Goal: Task Accomplishment & Management: Use online tool/utility

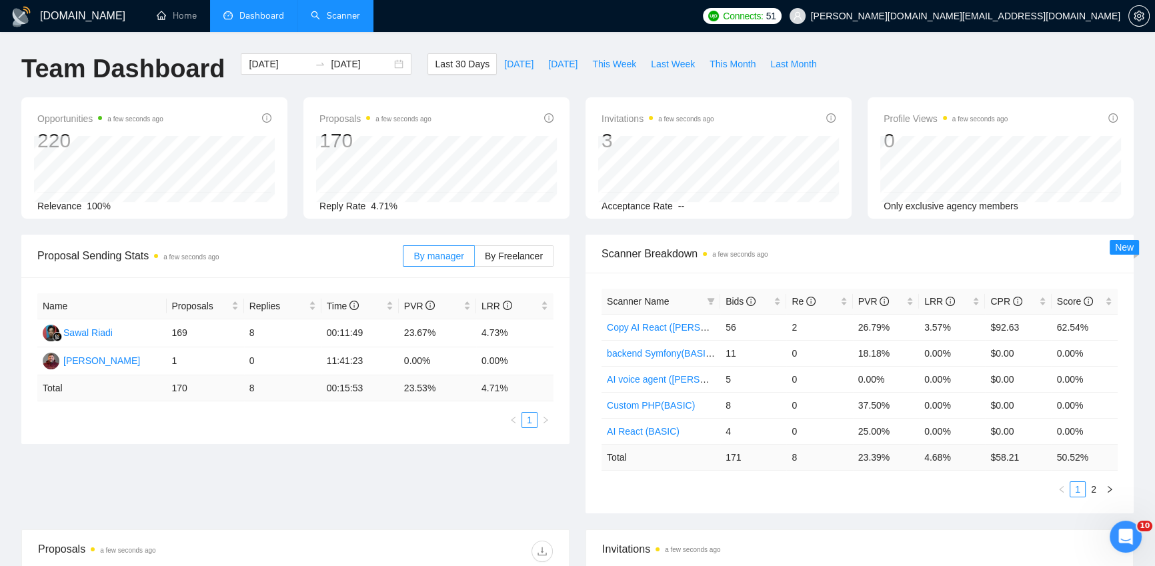
click at [344, 19] on link "Scanner" at bounding box center [335, 15] width 49 height 11
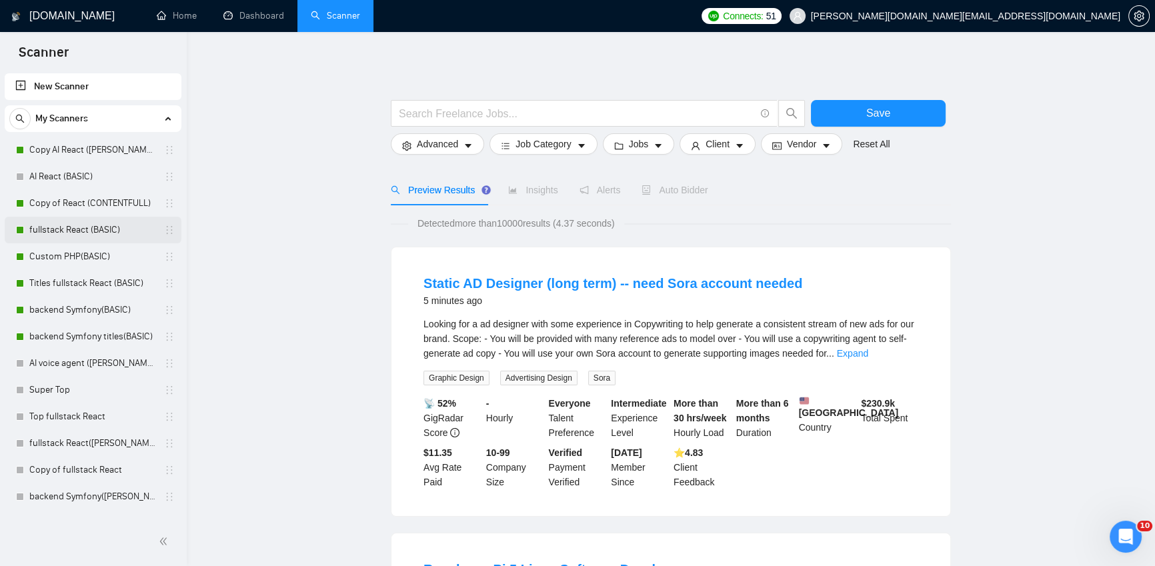
click at [63, 229] on link "fullstack React (BASIC)" at bounding box center [92, 230] width 127 height 27
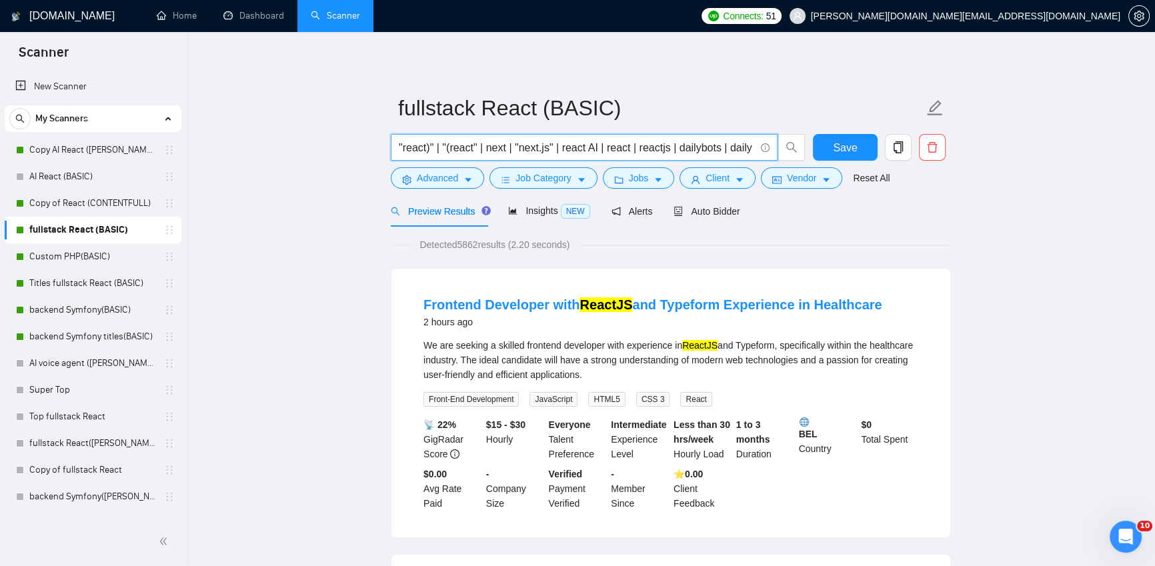
drag, startPoint x: 642, startPoint y: 147, endPoint x: 438, endPoint y: 151, distance: 204.8
click at [438, 151] on input ""react)" | "(react" | next | "next.js" | react AI | react | reactjs | dailybots…" at bounding box center [577, 147] width 356 height 17
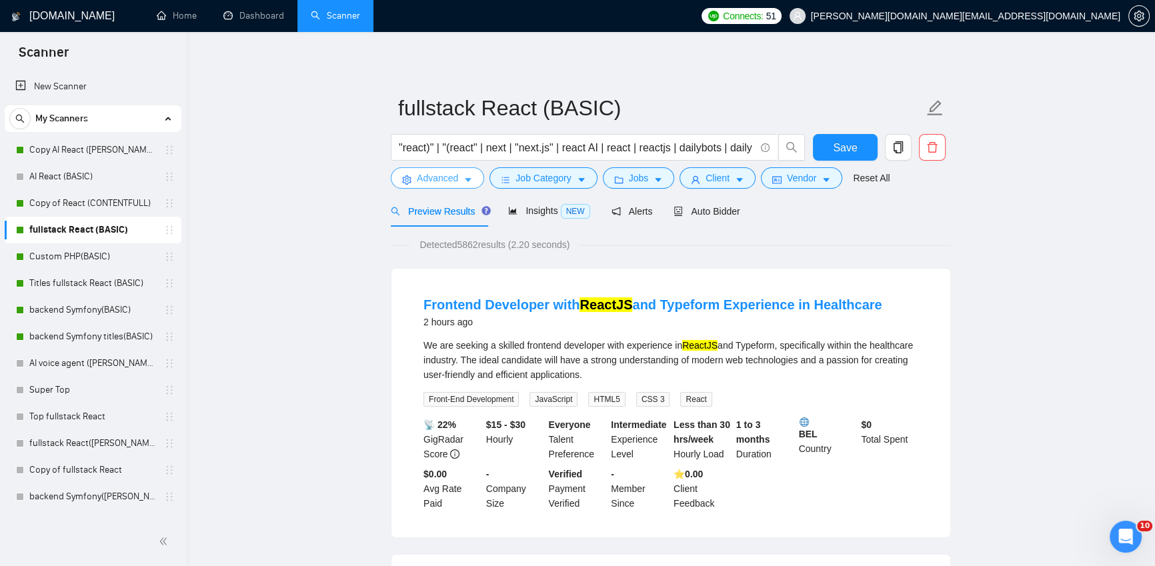
click at [467, 179] on icon "caret-down" at bounding box center [468, 181] width 7 height 4
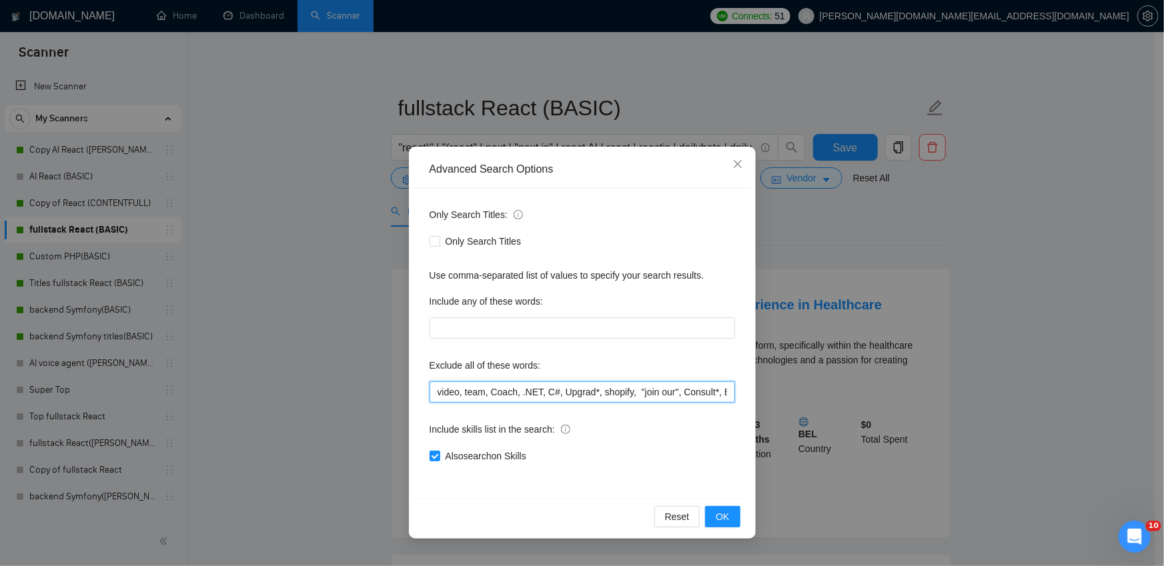
drag, startPoint x: 525, startPoint y: 391, endPoint x: 547, endPoint y: 390, distance: 22.0
click at [547, 390] on input "video, team, Coach, .NET, C#, Upgrad*, shopify, "join our", Consult*, Blockchai…" at bounding box center [582, 392] width 305 height 21
drag, startPoint x: 552, startPoint y: 393, endPoint x: 566, endPoint y: 392, distance: 13.4
click at [566, 392] on input "video, team, Coach, .NET, C#, Upgrad*, shopify, "join our", Consult*, Blockchai…" at bounding box center [582, 392] width 305 height 21
click at [736, 162] on icon "close" at bounding box center [737, 164] width 11 height 11
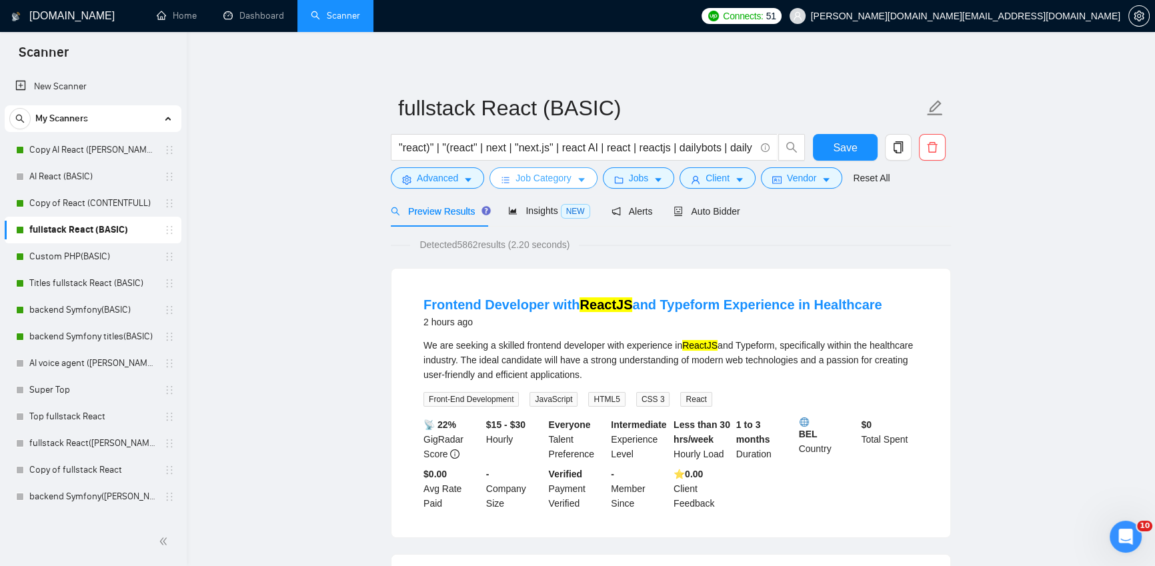
click at [556, 175] on span "Job Category" at bounding box center [543, 178] width 55 height 15
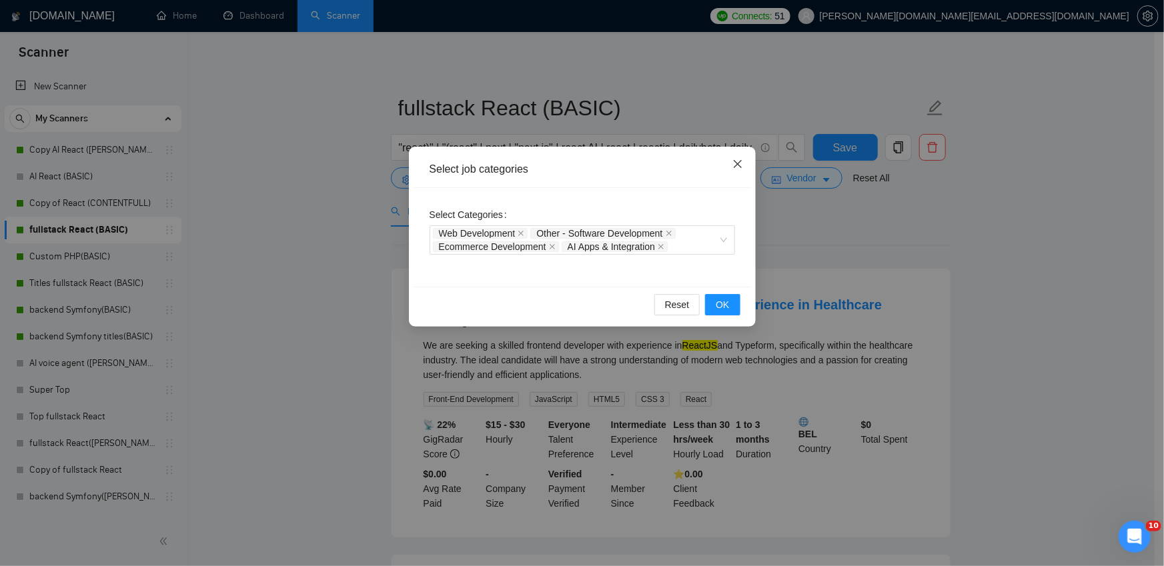
click at [736, 165] on icon "close" at bounding box center [737, 164] width 11 height 11
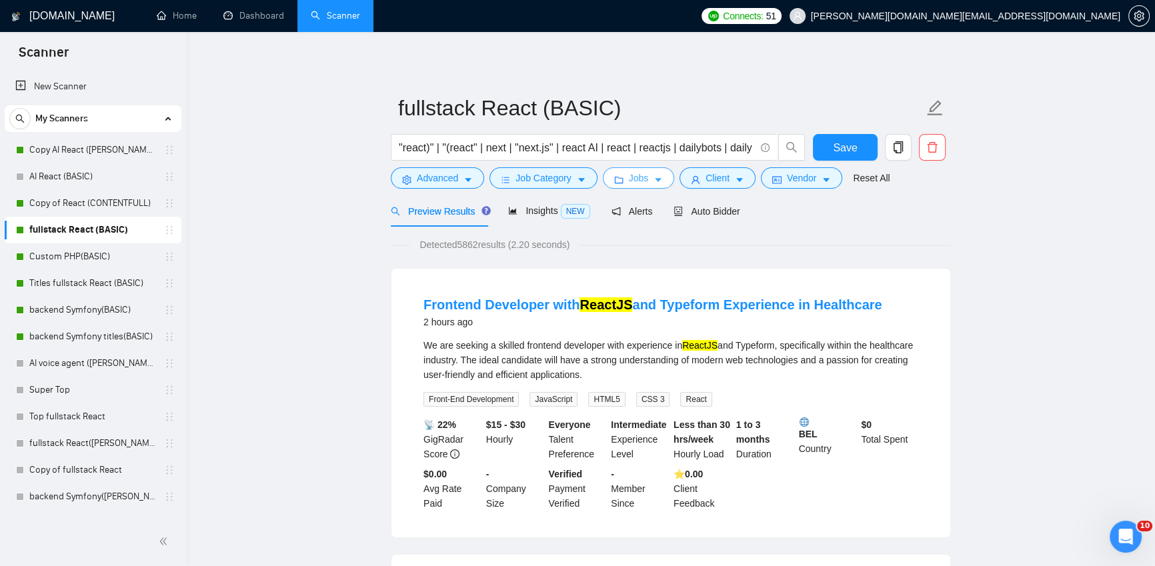
click at [644, 178] on span "Jobs" at bounding box center [639, 178] width 20 height 15
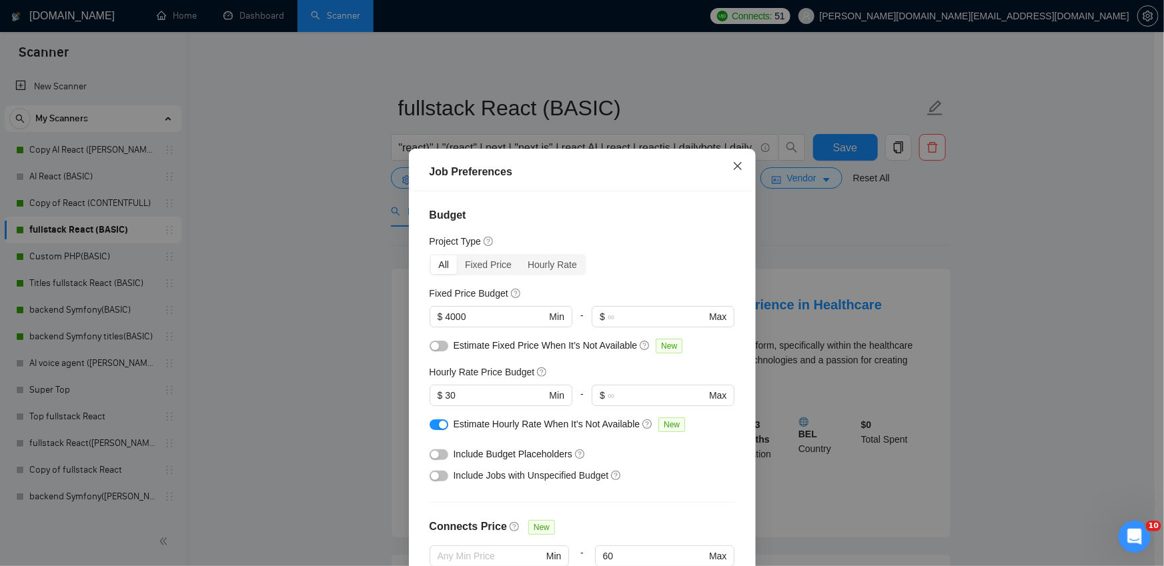
click at [733, 166] on icon "close" at bounding box center [737, 166] width 8 height 8
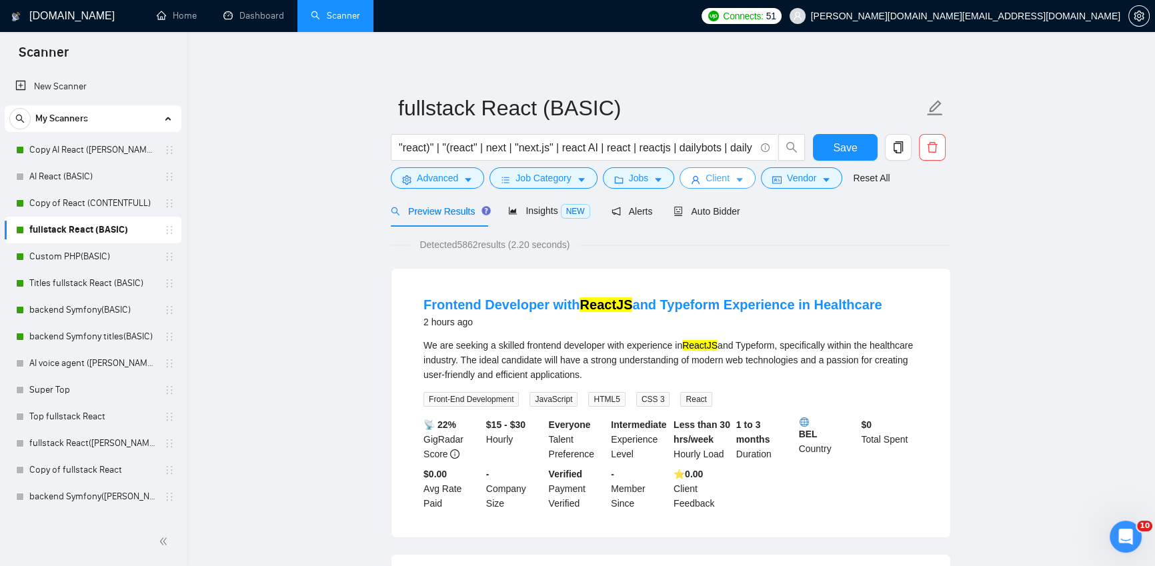
click at [728, 179] on span "Client" at bounding box center [718, 178] width 24 height 15
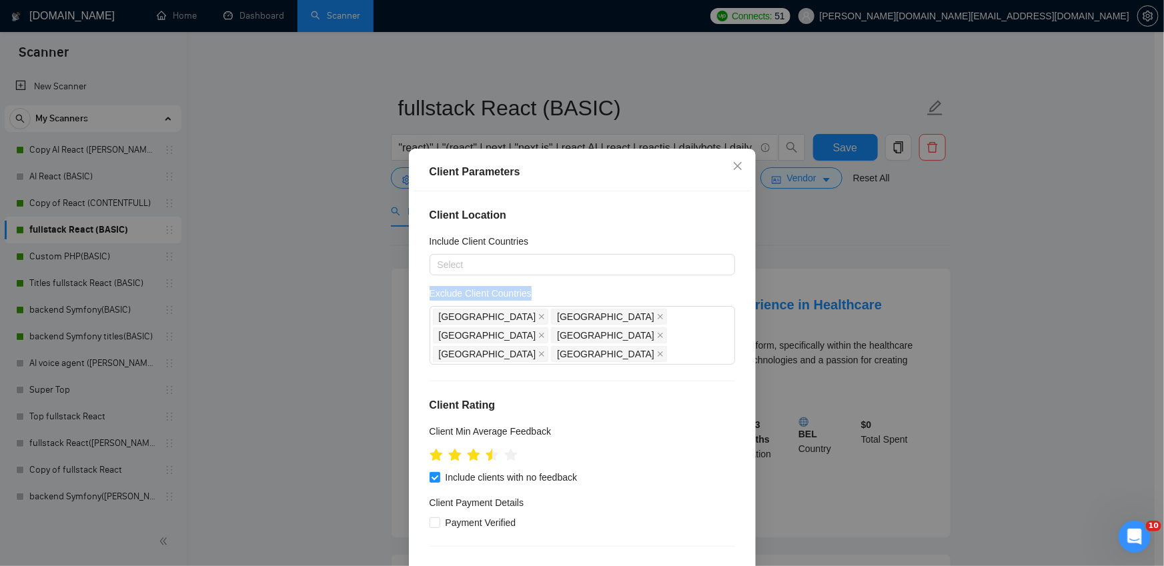
drag, startPoint x: 422, startPoint y: 293, endPoint x: 526, endPoint y: 297, distance: 103.5
click at [529, 296] on div "Client Location Include Client Countries Select Exclude Client Countries [GEOGR…" at bounding box center [583, 389] width 338 height 396
click at [735, 167] on icon "close" at bounding box center [737, 166] width 11 height 11
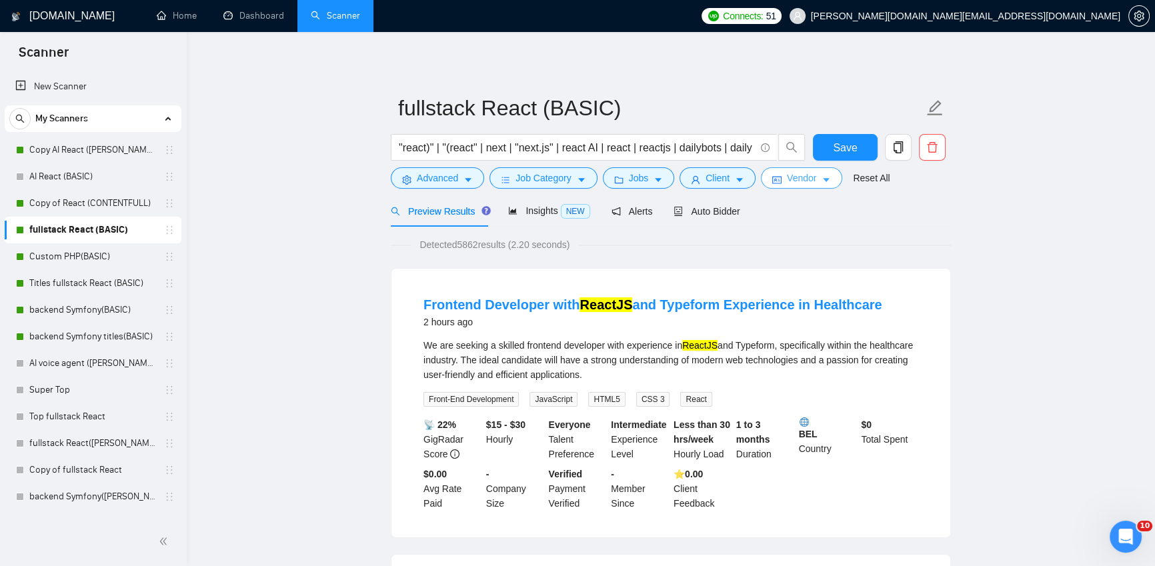
click at [810, 178] on span "Vendor" at bounding box center [801, 178] width 29 height 15
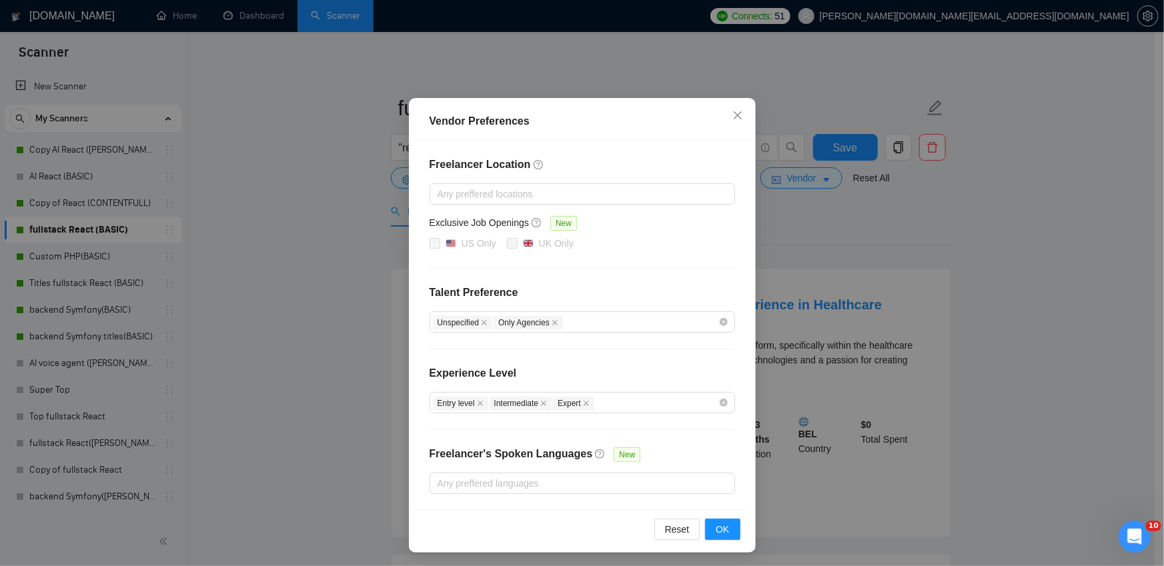
scroll to position [50, 0]
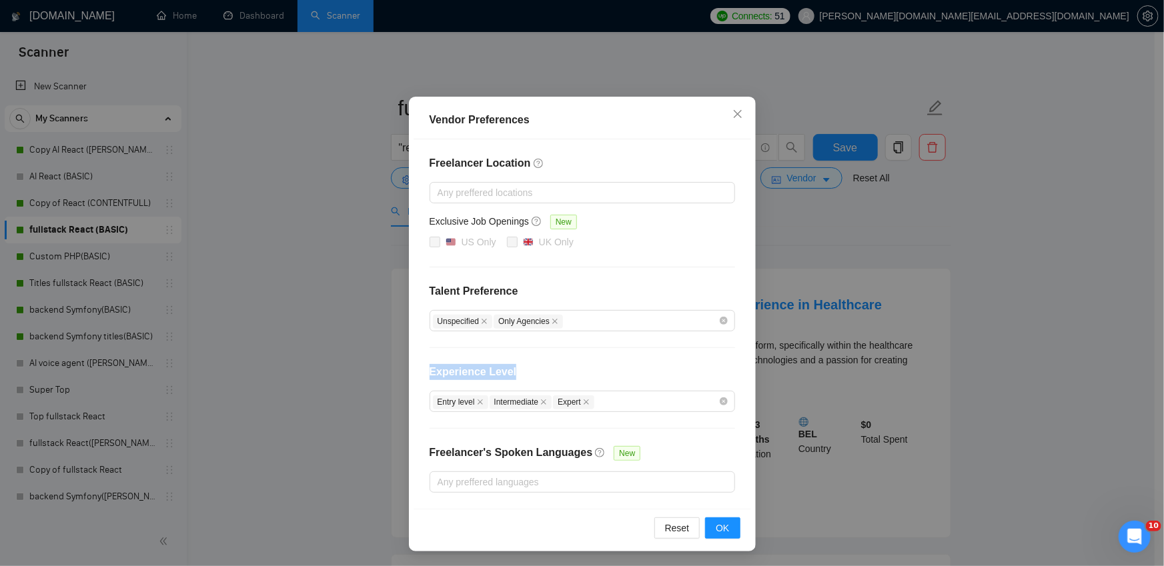
drag, startPoint x: 506, startPoint y: 371, endPoint x: 423, endPoint y: 366, distance: 83.5
click at [422, 366] on div "Freelancer Location Any preffered locations Exclusive Job Openings [GEOGRAPHIC_…" at bounding box center [583, 324] width 338 height 370
click at [736, 110] on icon "close" at bounding box center [737, 114] width 11 height 11
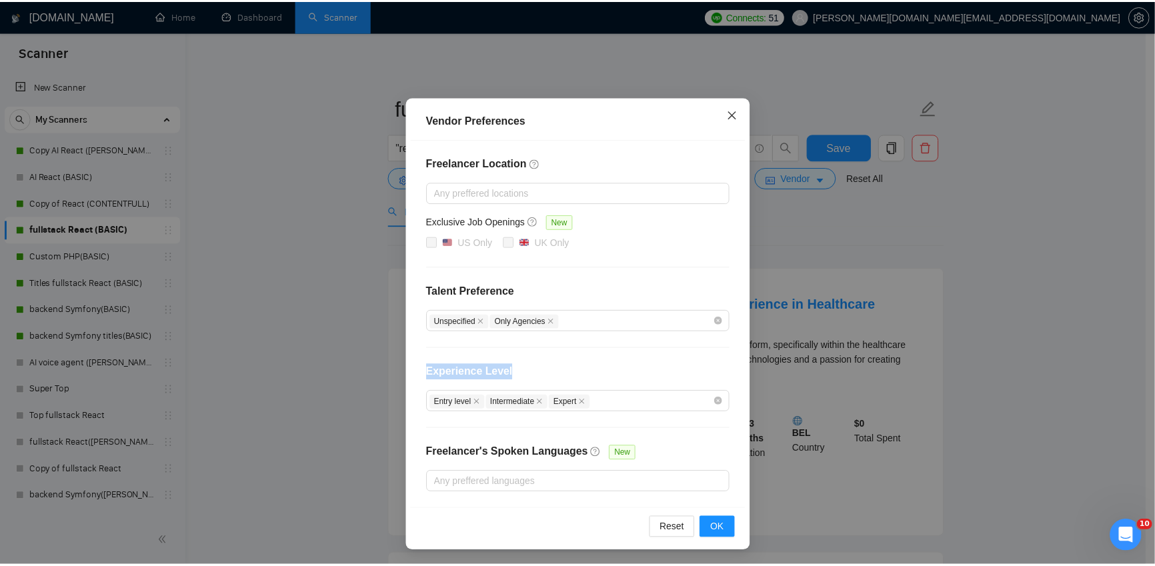
scroll to position [0, 0]
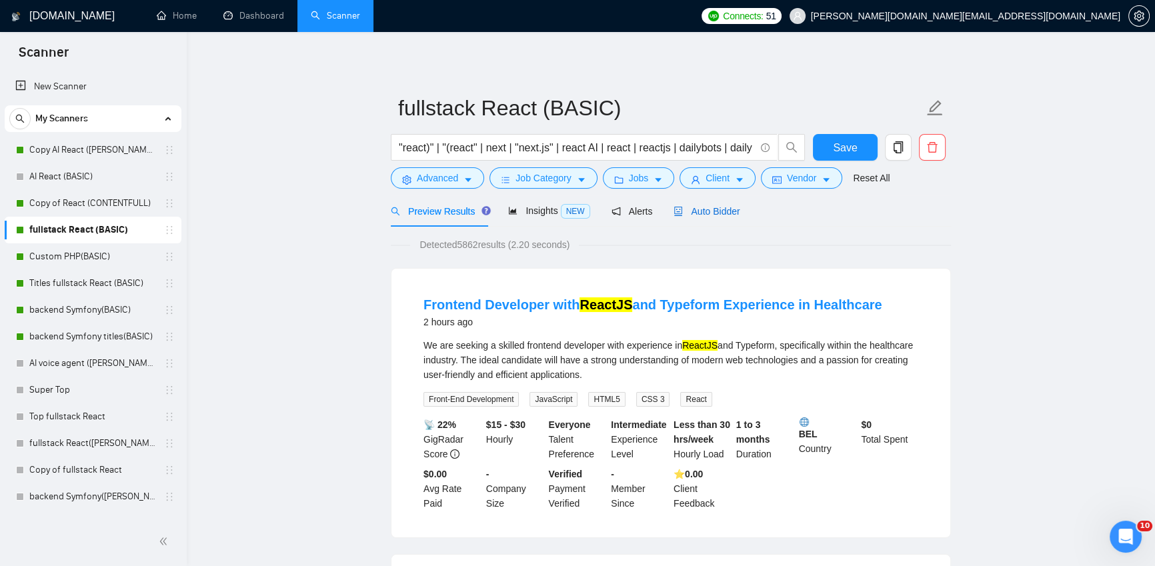
click at [724, 212] on span "Auto Bidder" at bounding box center [707, 211] width 66 height 11
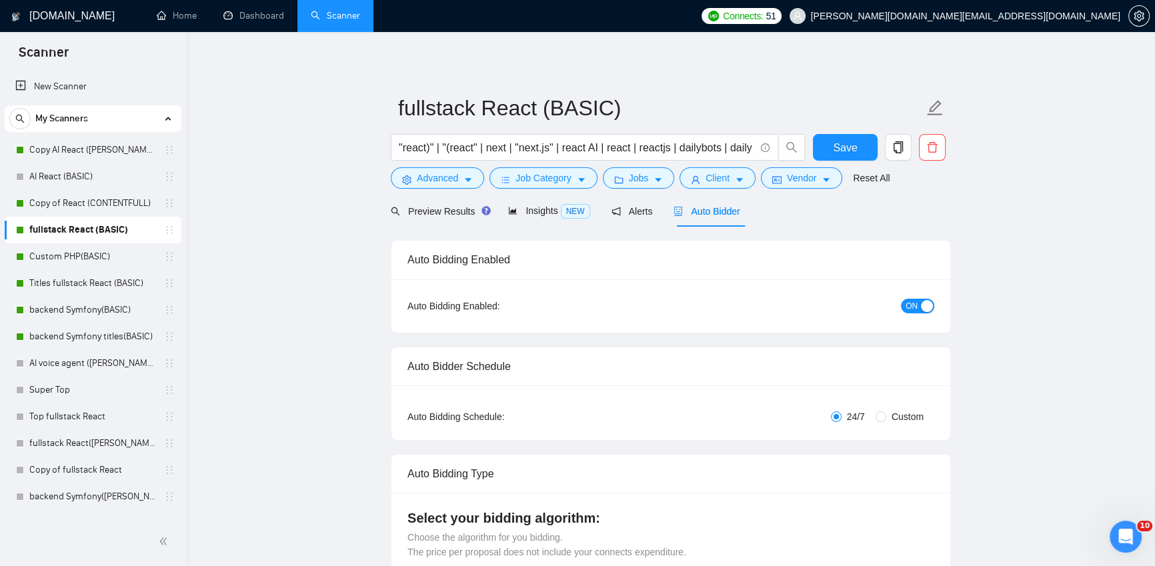
checkbox input "true"
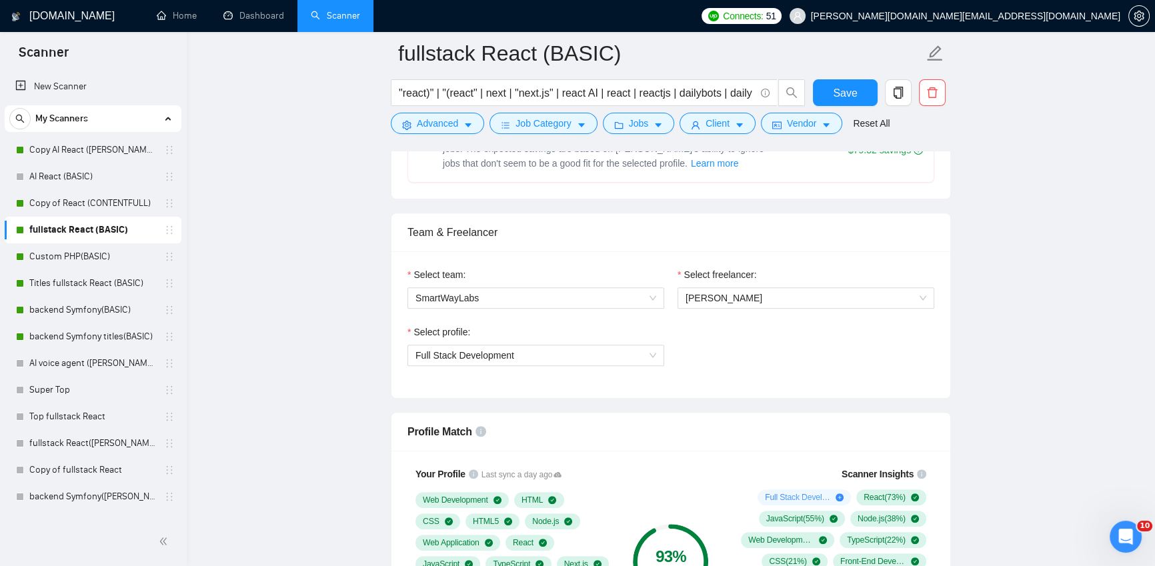
scroll to position [610, 0]
click at [914, 297] on span "[PERSON_NAME]" at bounding box center [806, 296] width 241 height 20
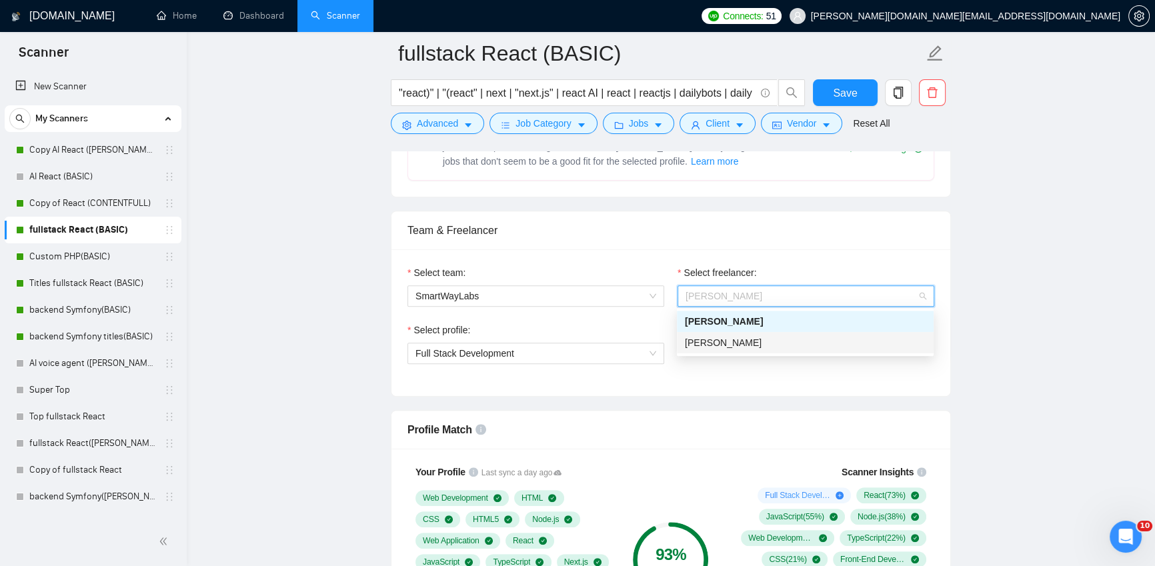
click at [737, 381] on div "Select team: SmartWayLabs Select freelancer: [PERSON_NAME] Select profile: Full…" at bounding box center [671, 322] width 559 height 147
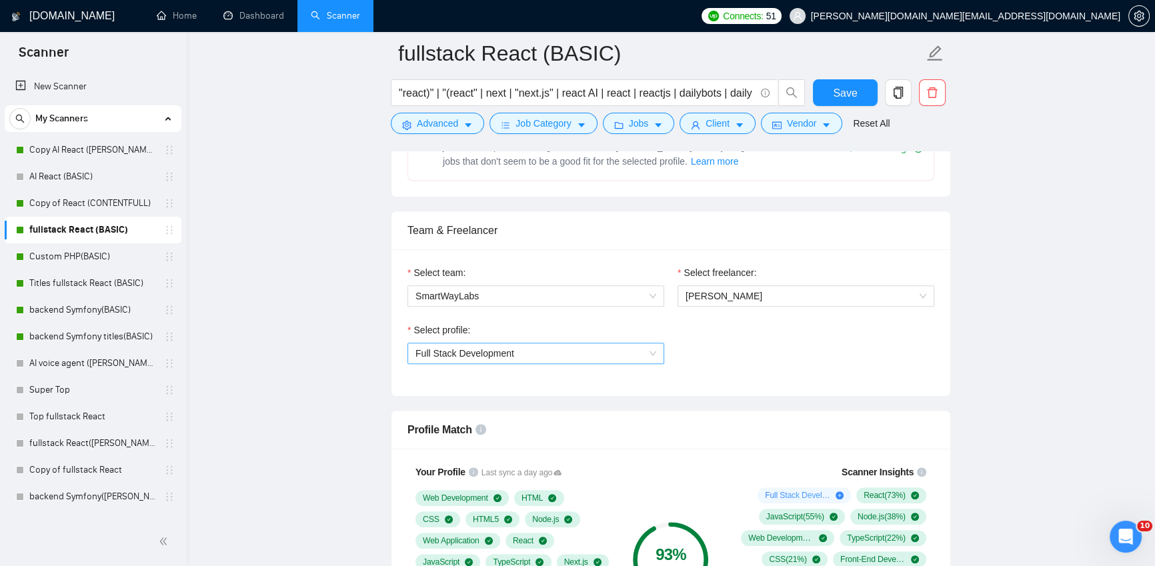
click at [563, 351] on span "Full Stack Development" at bounding box center [536, 354] width 241 height 20
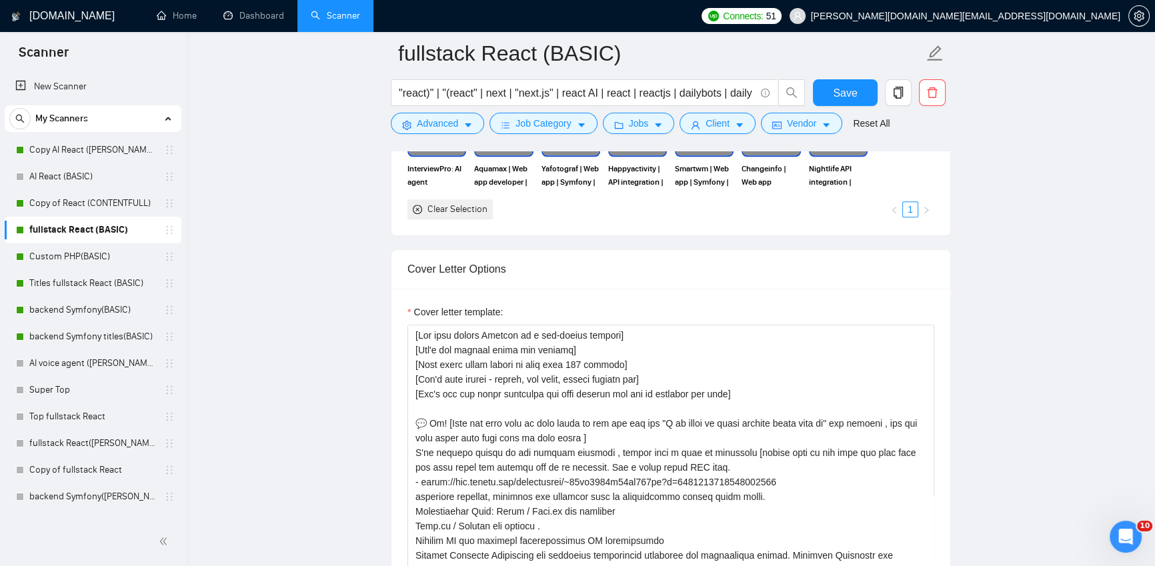
scroll to position [1435, 0]
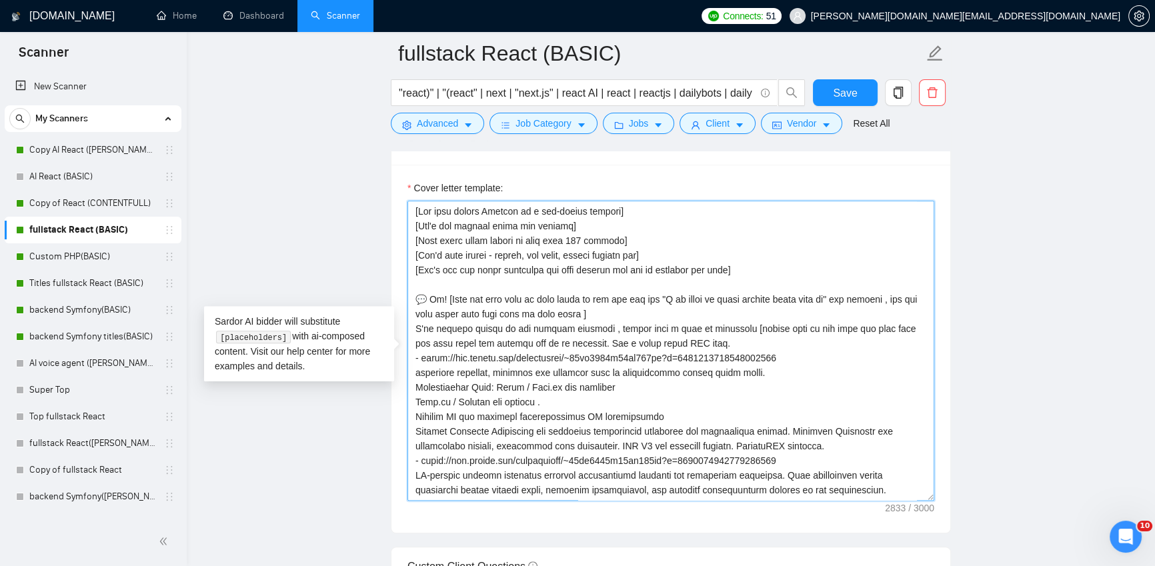
drag, startPoint x: 424, startPoint y: 217, endPoint x: 484, endPoint y: 220, distance: 60.1
click at [483, 220] on textarea "Cover letter template:" at bounding box center [671, 351] width 527 height 300
click at [552, 254] on textarea "Cover letter template:" at bounding box center [671, 351] width 527 height 300
drag, startPoint x: 431, startPoint y: 303, endPoint x: 471, endPoint y: 306, distance: 40.2
click at [436, 302] on textarea "Cover letter template:" at bounding box center [671, 351] width 527 height 300
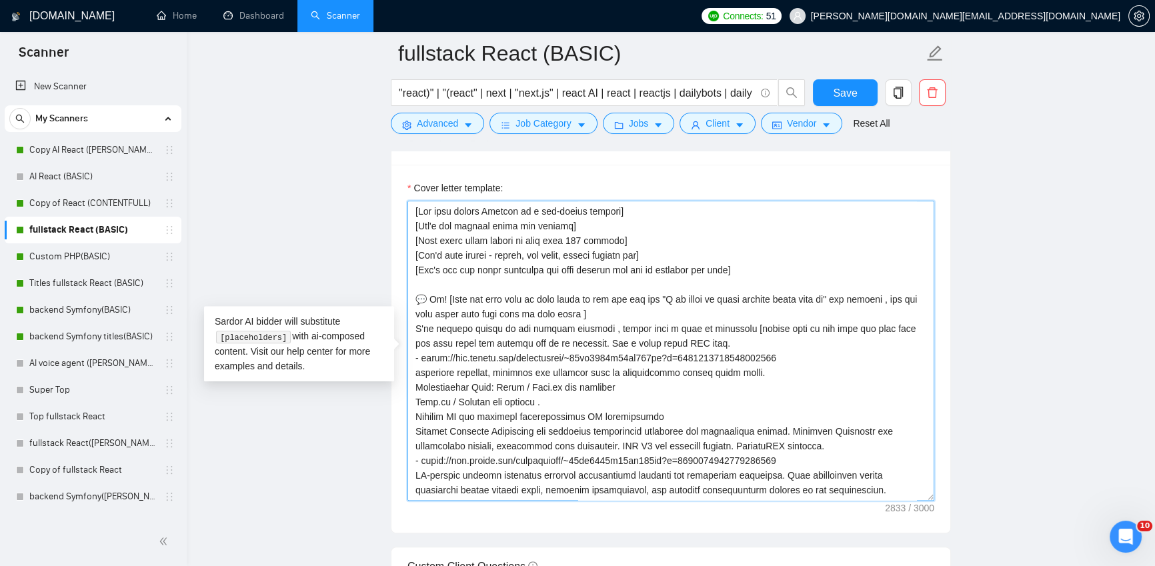
drag, startPoint x: 466, startPoint y: 299, endPoint x: 594, endPoint y: 307, distance: 127.6
click at [613, 304] on textarea "Cover letter template:" at bounding box center [671, 351] width 527 height 300
click at [547, 304] on textarea "Cover letter template:" at bounding box center [671, 351] width 527 height 300
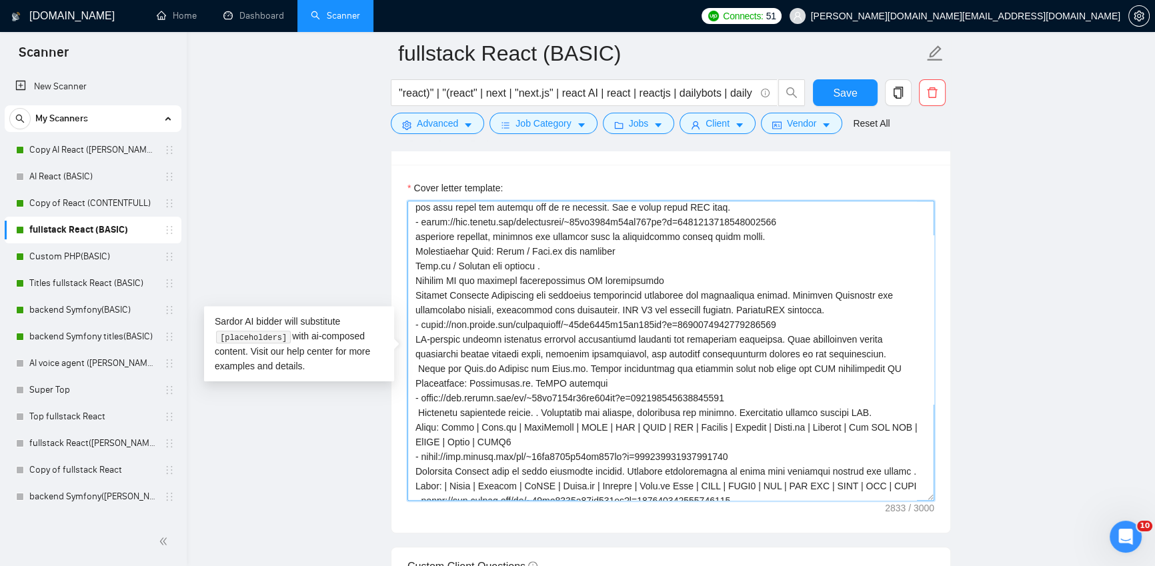
scroll to position [140, 0]
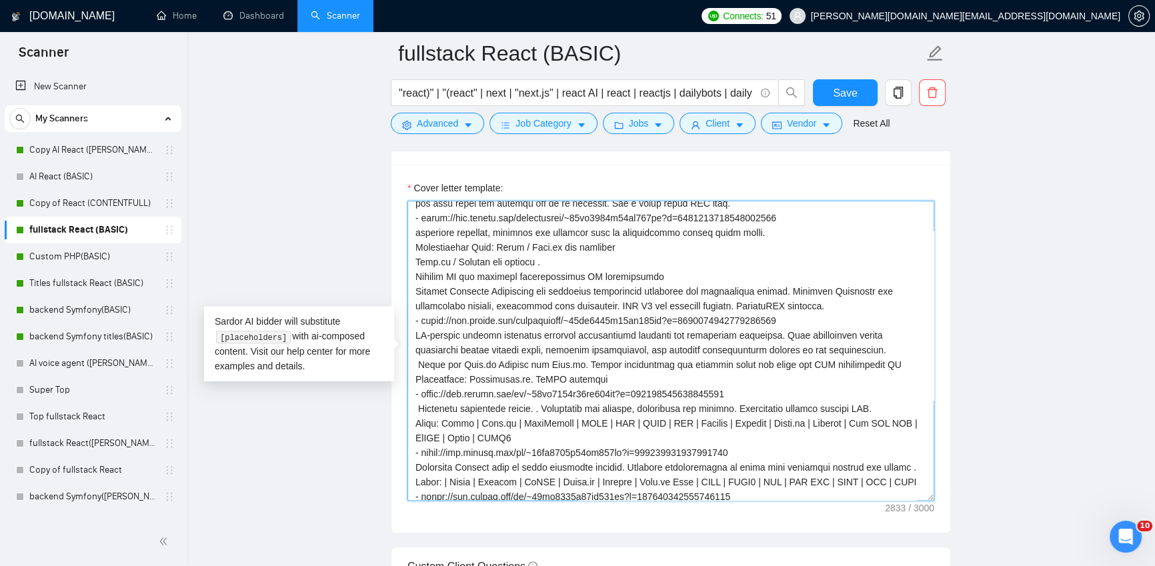
drag, startPoint x: 454, startPoint y: 301, endPoint x: 700, endPoint y: 409, distance: 268.5
click at [698, 411] on textarea "Cover letter template:" at bounding box center [671, 351] width 527 height 300
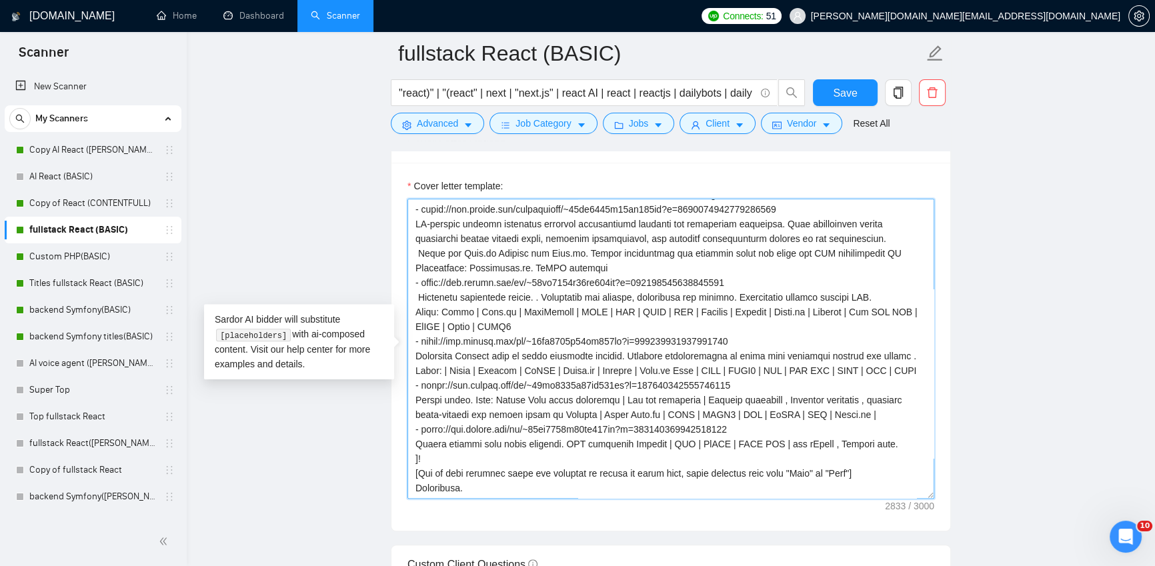
scroll to position [1438, 0]
drag, startPoint x: 420, startPoint y: 476, endPoint x: 720, endPoint y: 474, distance: 300.2
click at [717, 474] on textarea "Cover letter template:" at bounding box center [671, 348] width 527 height 300
drag, startPoint x: 899, startPoint y: 478, endPoint x: 415, endPoint y: 477, distance: 484.3
click at [415, 478] on textarea "Cover letter template:" at bounding box center [671, 348] width 527 height 300
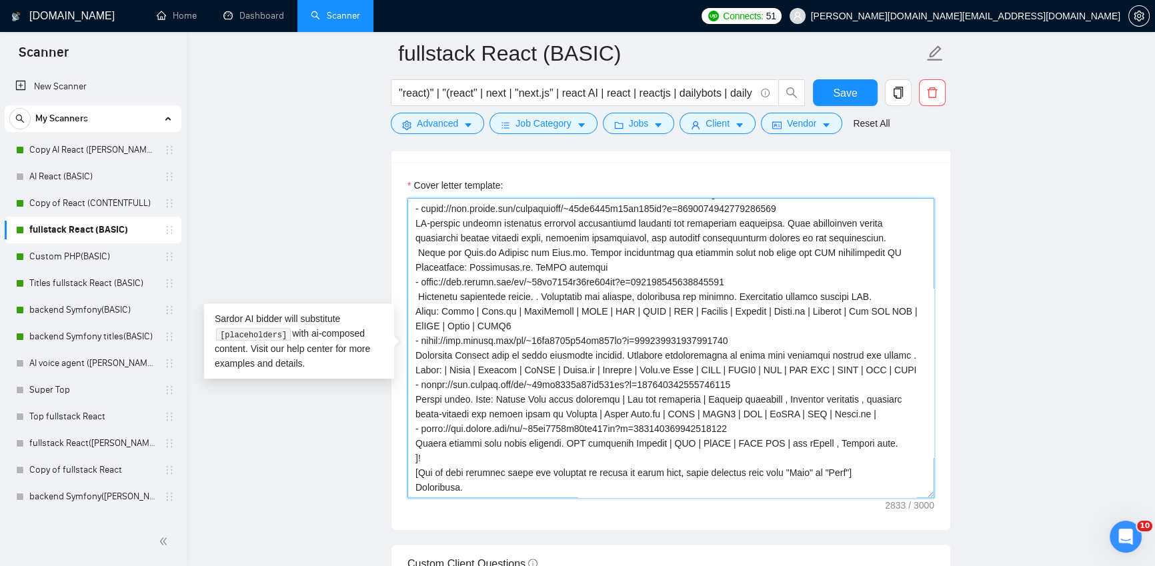
drag, startPoint x: 461, startPoint y: 492, endPoint x: 414, endPoint y: 490, distance: 47.4
click at [414, 491] on textarea "Cover letter template:" at bounding box center [671, 348] width 527 height 300
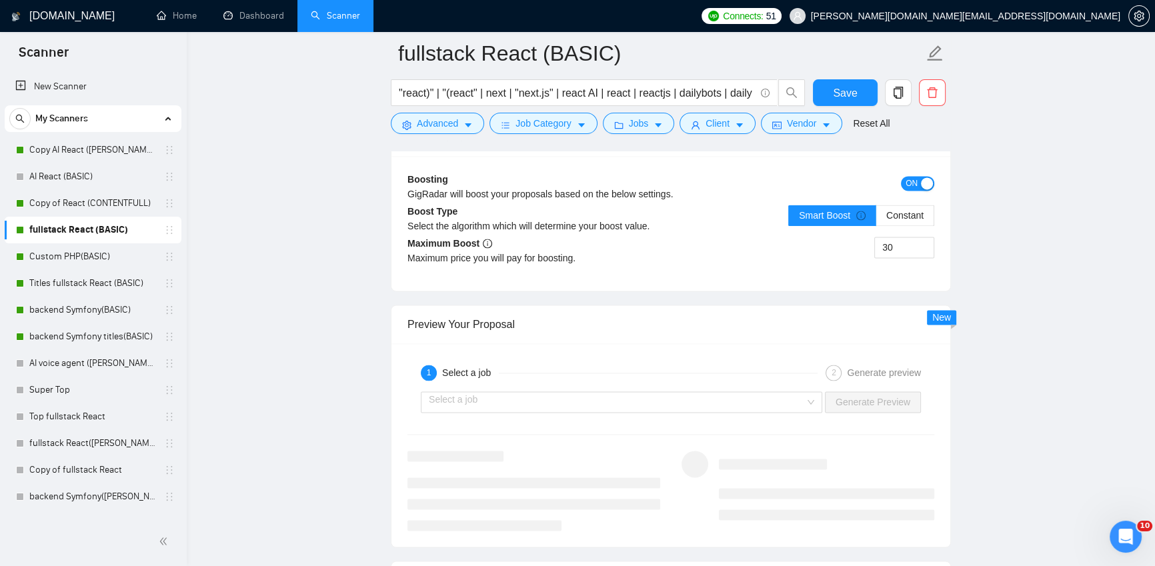
scroll to position [2413, 0]
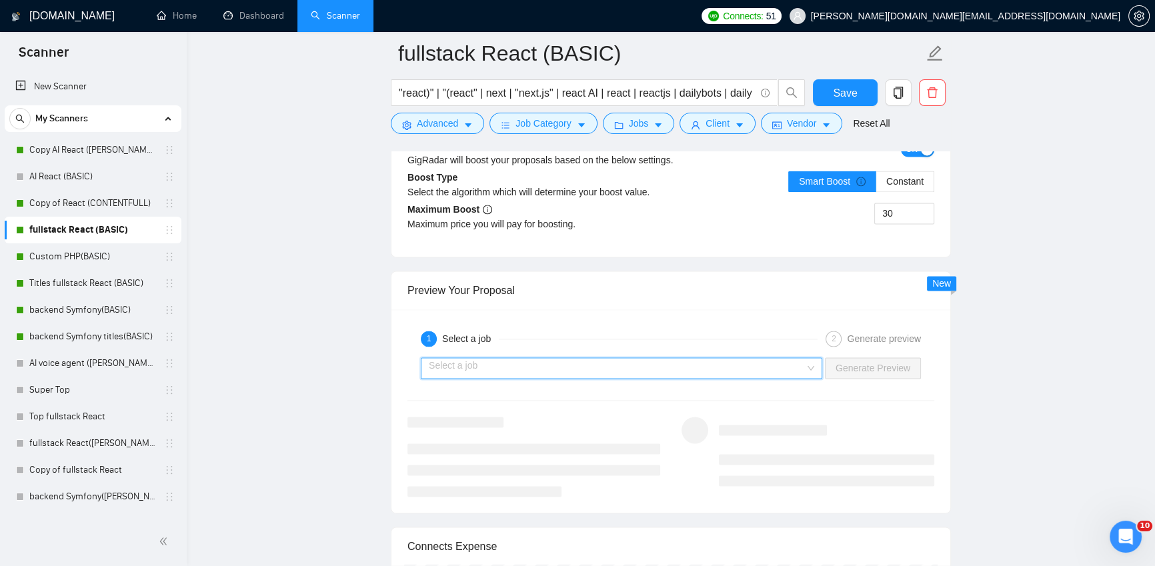
click at [470, 374] on input "search" at bounding box center [617, 368] width 376 height 20
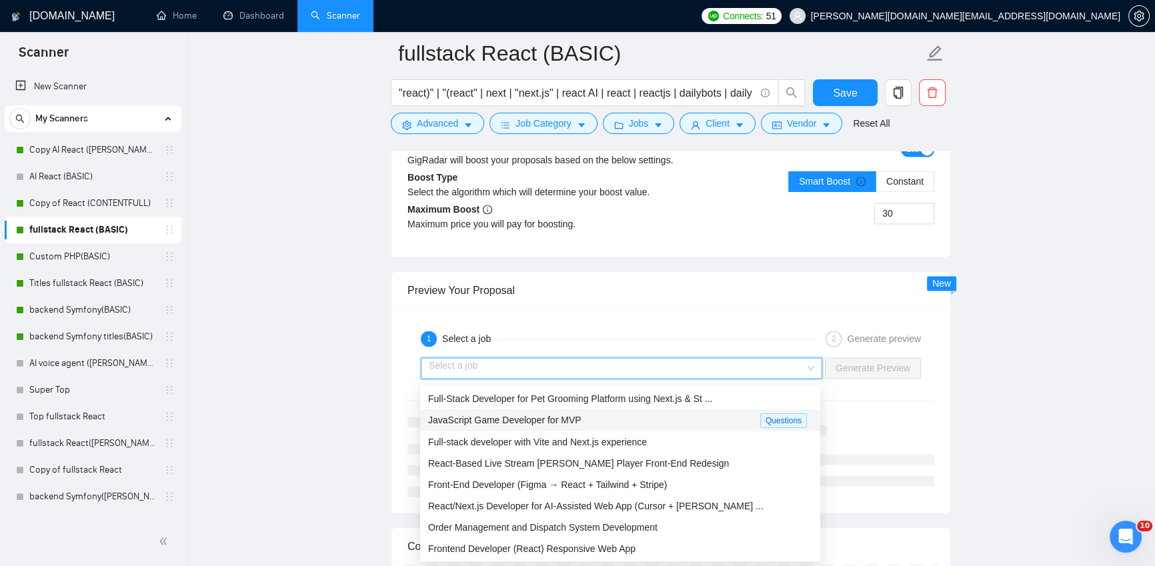
scroll to position [0, 0]
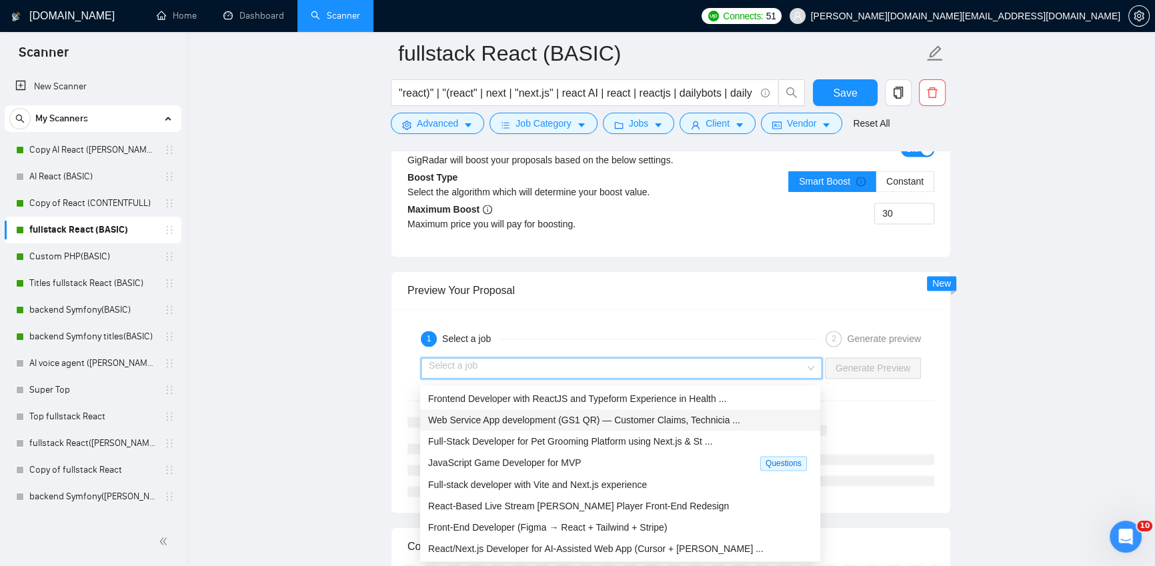
click at [597, 404] on div "Frontend Developer with ReactJS and Typeform Experience in Health ..." at bounding box center [620, 399] width 384 height 15
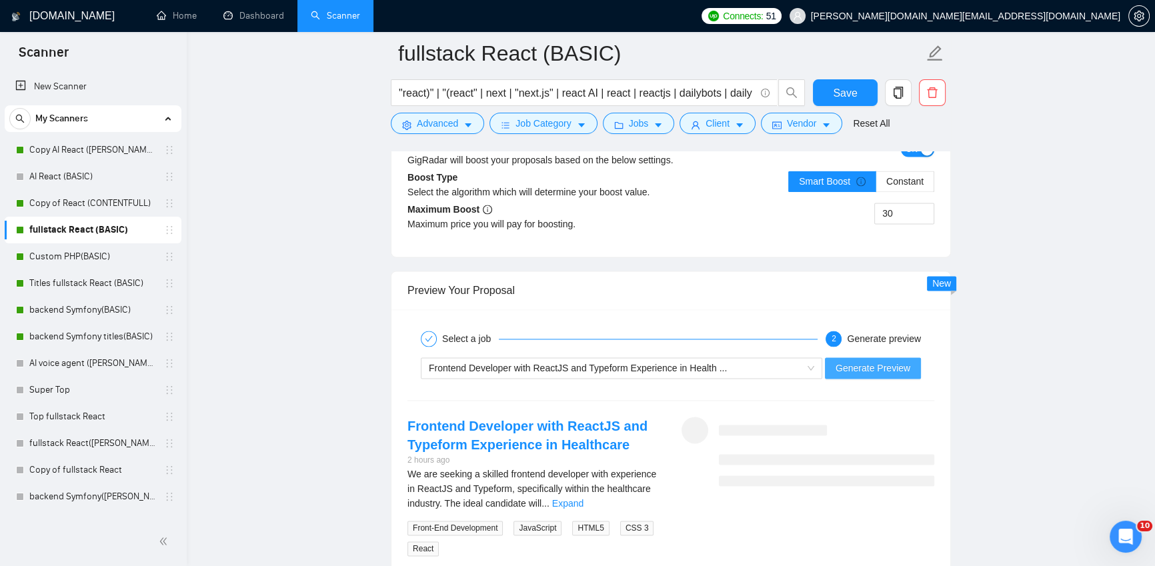
click at [883, 371] on span "Generate Preview" at bounding box center [873, 368] width 75 height 15
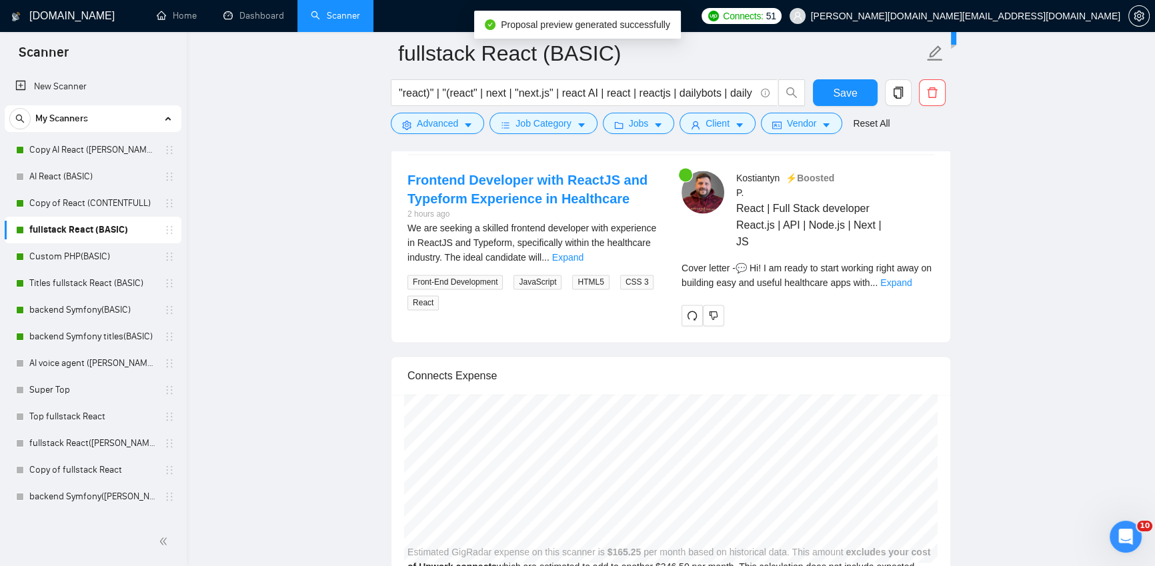
scroll to position [2659, 0]
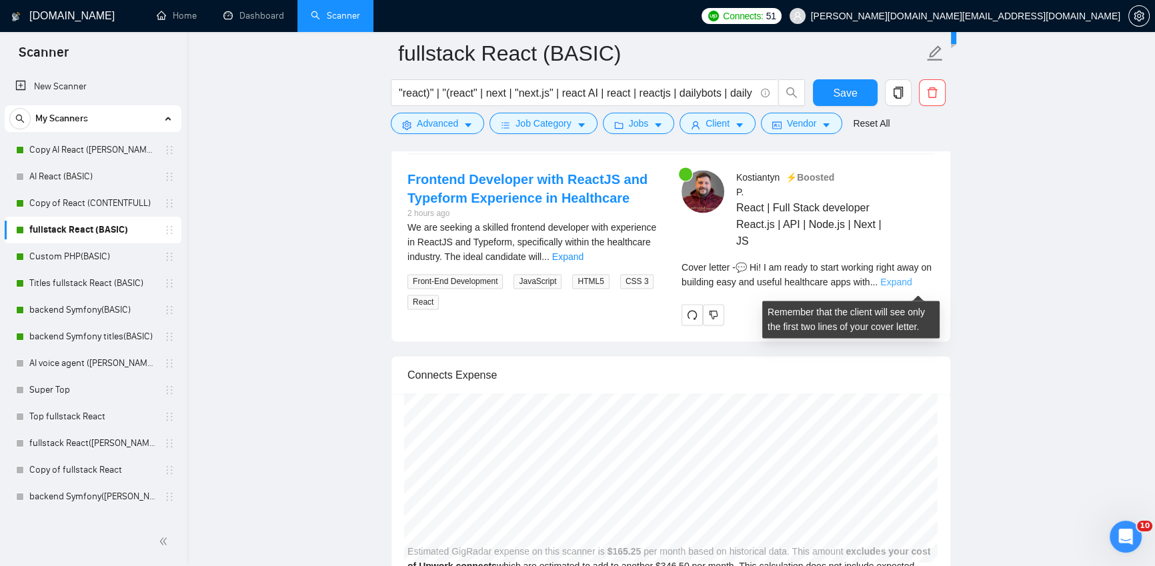
click at [911, 287] on link "Expand" at bounding box center [895, 282] width 31 height 11
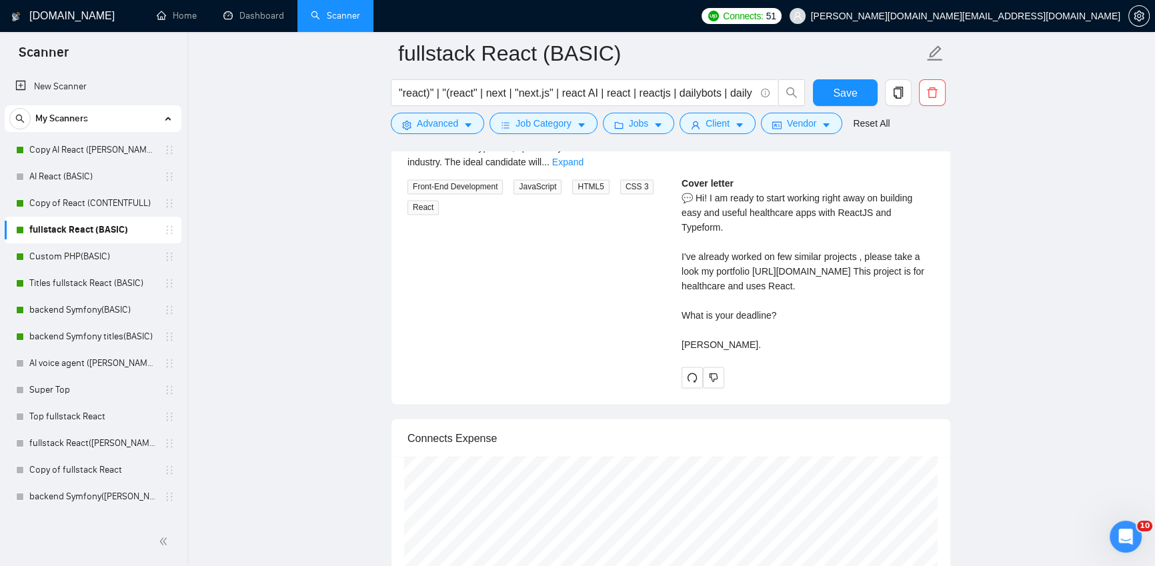
scroll to position [2749, 0]
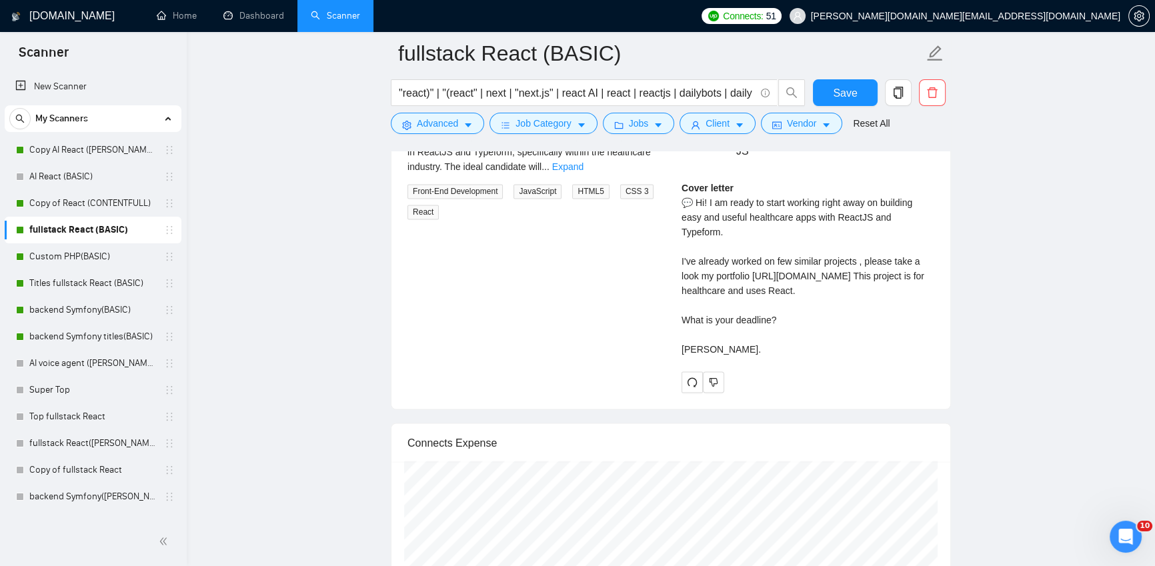
drag, startPoint x: 736, startPoint y: 384, endPoint x: 679, endPoint y: 191, distance: 200.9
click at [679, 191] on div "Kostiantyn P . ⚡️Boosted React | Full Stack developer React.js | API | Node.js …" at bounding box center [808, 236] width 274 height 313
click at [893, 355] on div "Cover letter 💬 Hi! I am ready to start working right away on building easy and …" at bounding box center [808, 269] width 253 height 176
drag, startPoint x: 697, startPoint y: 206, endPoint x: 704, endPoint y: 227, distance: 22.4
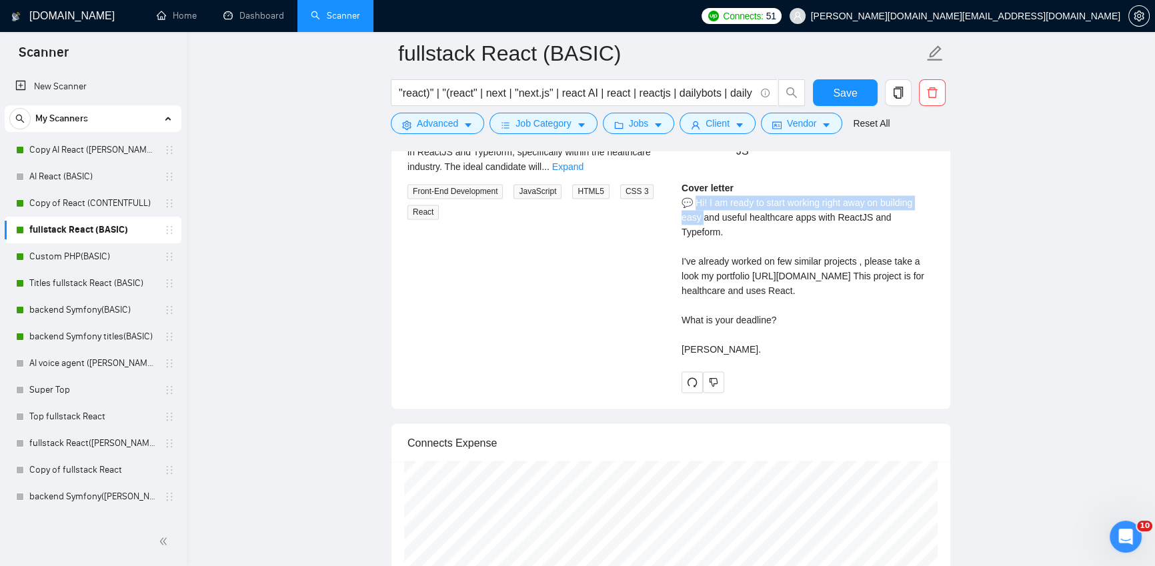
click at [704, 227] on div "Cover letter 💬 Hi! I am ready to start working right away on building easy and …" at bounding box center [808, 269] width 253 height 176
click at [725, 233] on div "Cover letter 💬 Hi! I am ready to start working right away on building easy and …" at bounding box center [808, 269] width 253 height 176
drag, startPoint x: 726, startPoint y: 237, endPoint x: 681, endPoint y: 226, distance: 46.8
click at [682, 226] on div "Cover letter 💬 Hi! I am ready to start working right away on building easy and …" at bounding box center [808, 269] width 253 height 176
click at [697, 225] on div "Cover letter 💬 Hi! I am ready to start working right away on building easy and …" at bounding box center [808, 269] width 253 height 176
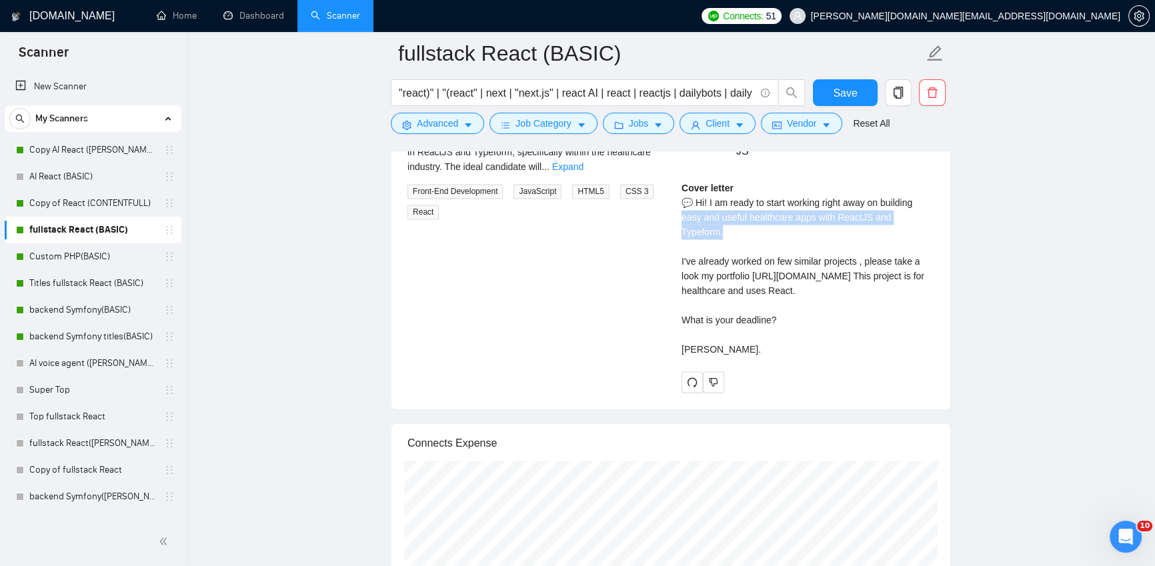
drag, startPoint x: 727, startPoint y: 236, endPoint x: 684, endPoint y: 224, distance: 44.3
click at [683, 224] on div "Cover letter 💬 Hi! I am ready to start working right away on building easy and …" at bounding box center [808, 269] width 253 height 176
click at [752, 237] on div "Cover letter 💬 Hi! I am ready to start working right away on building easy and …" at bounding box center [808, 269] width 253 height 176
drag, startPoint x: 730, startPoint y: 237, endPoint x: 684, endPoint y: 227, distance: 47.1
click at [684, 227] on div "Cover letter 💬 Hi! I am ready to start working right away on building easy and …" at bounding box center [808, 269] width 253 height 176
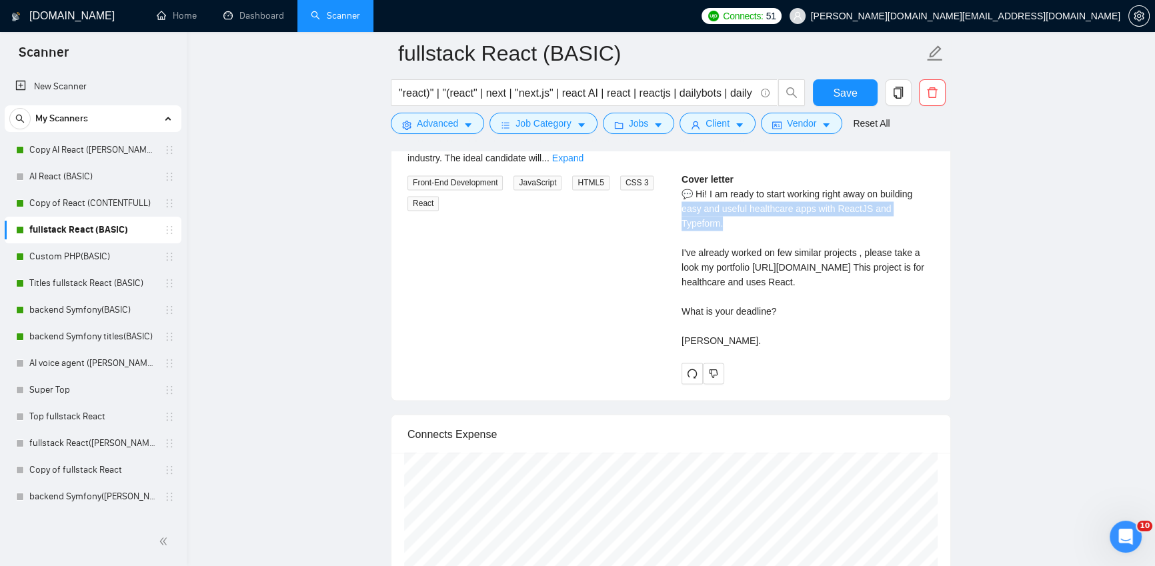
scroll to position [2759, 0]
click at [754, 245] on div "Cover letter 💬 Hi! I am ready to start working right away on building easy and …" at bounding box center [808, 259] width 253 height 176
click at [780, 345] on div "Cover letter 💬 Hi! I am ready to start working right away on building easy and …" at bounding box center [808, 259] width 253 height 176
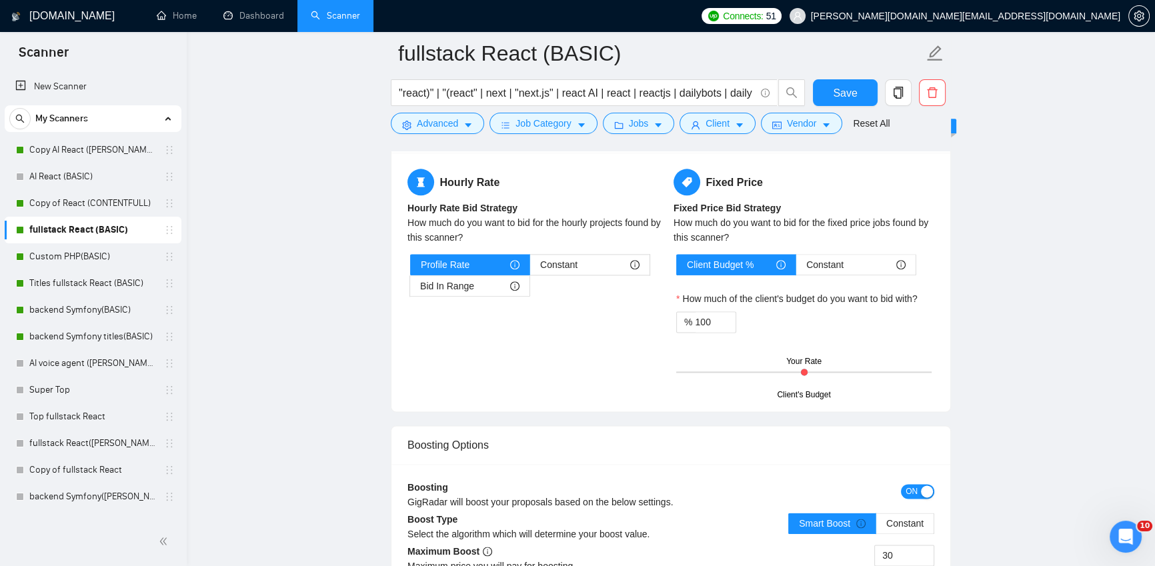
scroll to position [2182, 0]
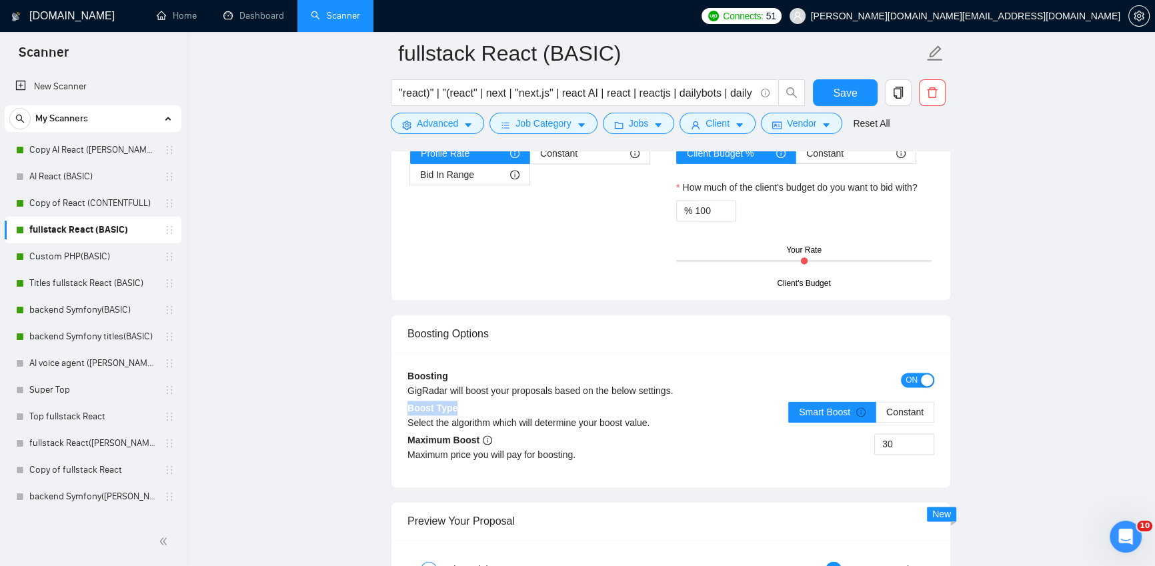
drag, startPoint x: 409, startPoint y: 413, endPoint x: 465, endPoint y: 411, distance: 56.1
click at [465, 411] on div "Boost Type Select the algorithm which will determine your boost value." at bounding box center [539, 420] width 263 height 39
drag, startPoint x: 901, startPoint y: 446, endPoint x: 883, endPoint y: 446, distance: 18.0
click at [883, 446] on input "30" at bounding box center [904, 444] width 59 height 20
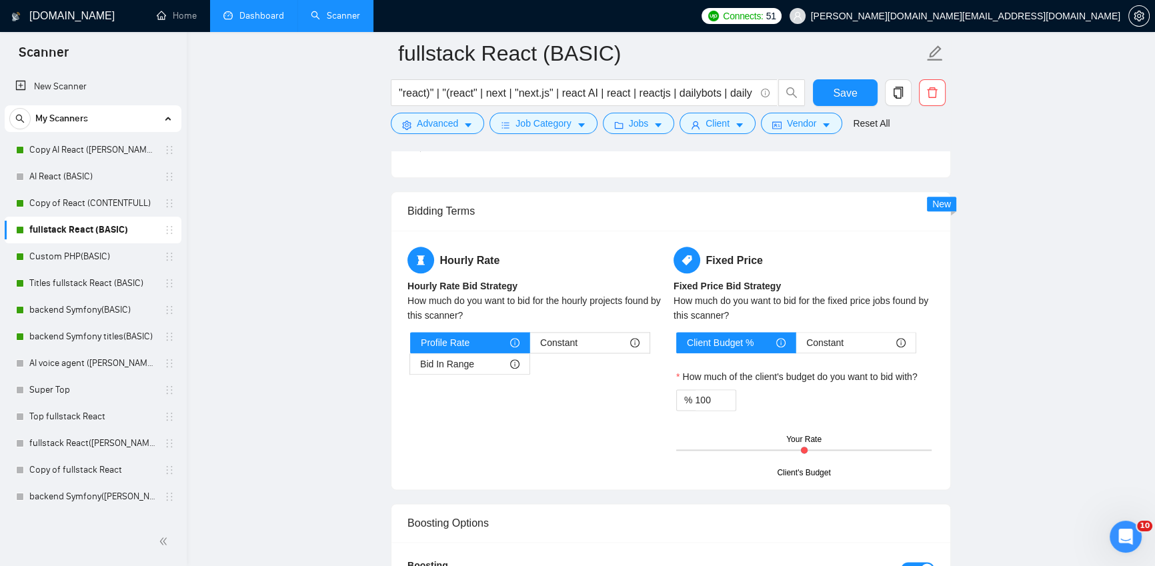
click at [244, 10] on link "Dashboard" at bounding box center [253, 15] width 61 height 11
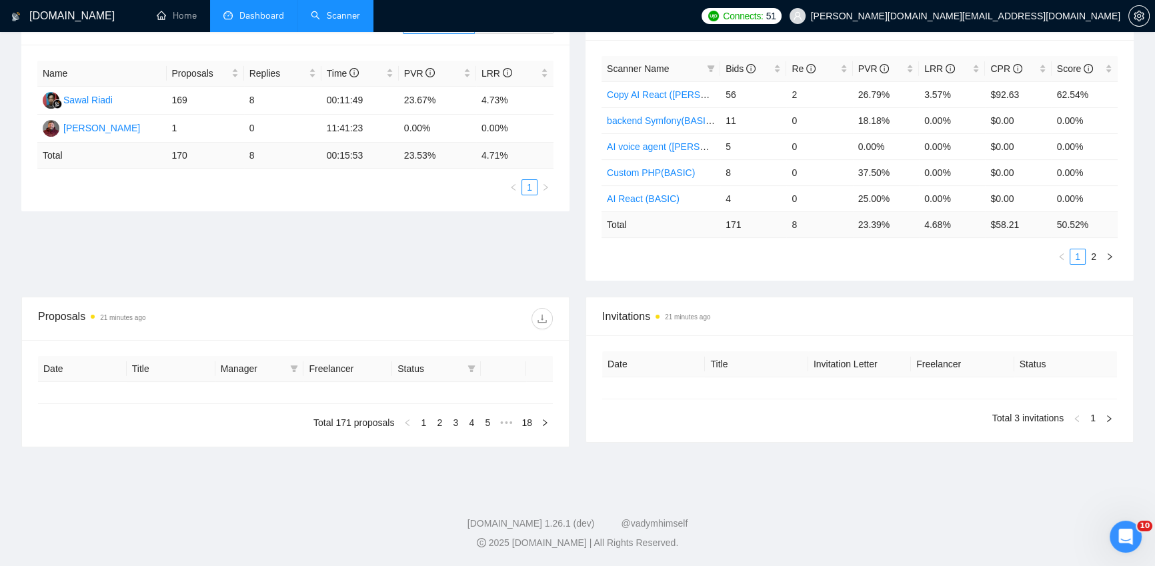
type input "[DATE]"
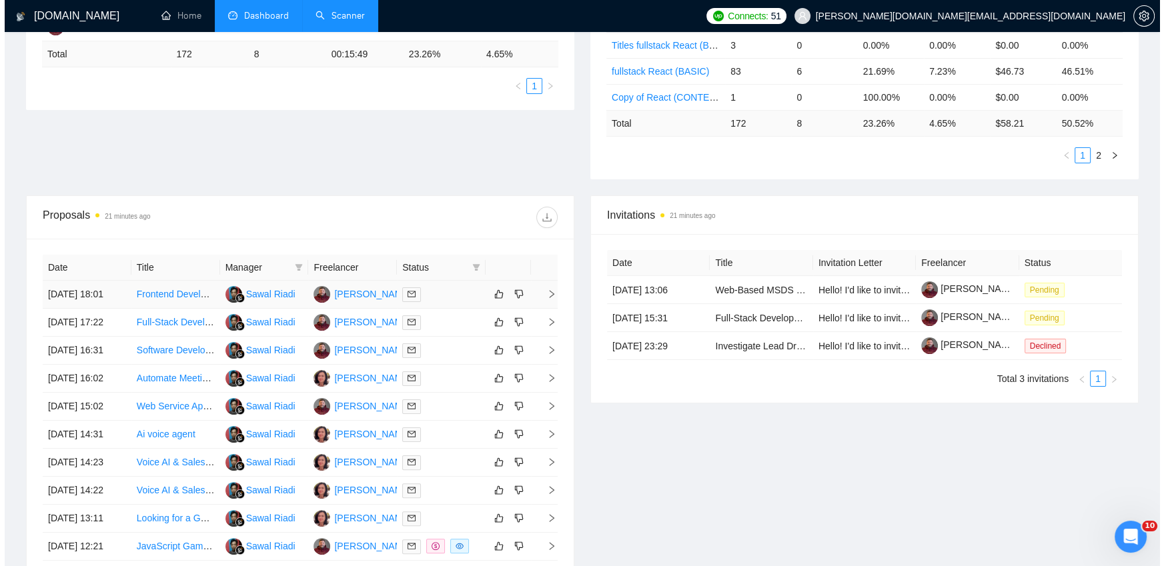
scroll to position [277, 0]
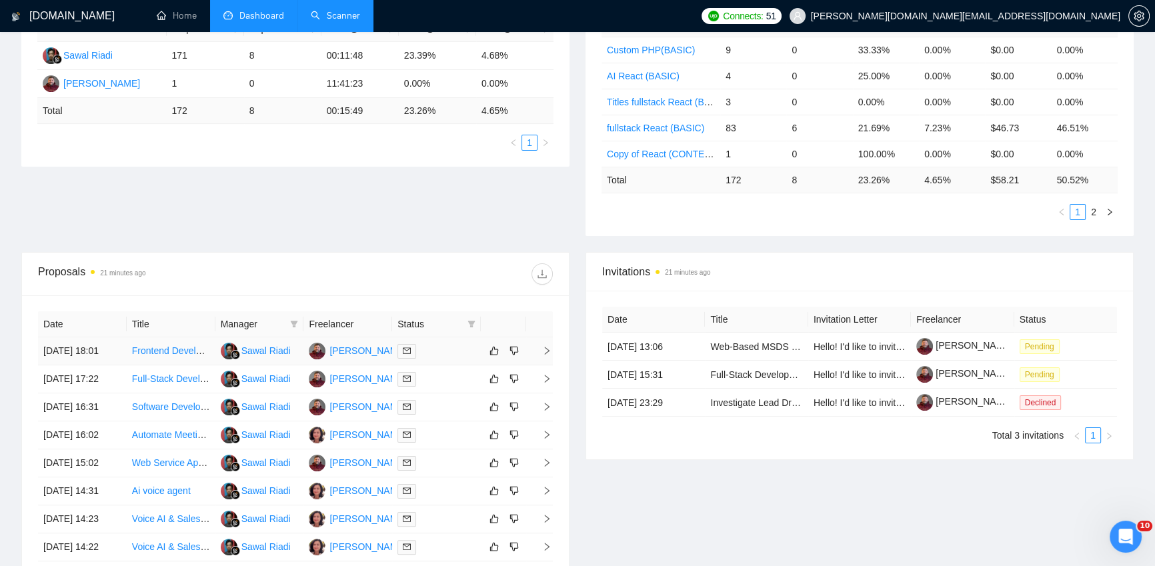
click at [456, 357] on div at bounding box center [437, 351] width 78 height 15
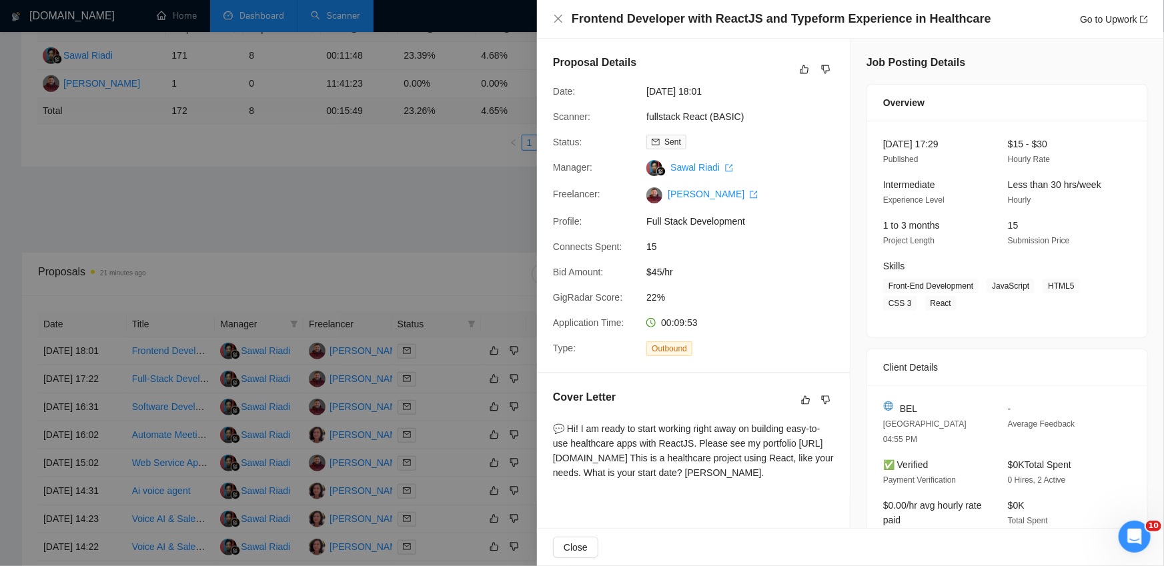
click at [438, 227] on div at bounding box center [582, 283] width 1164 height 566
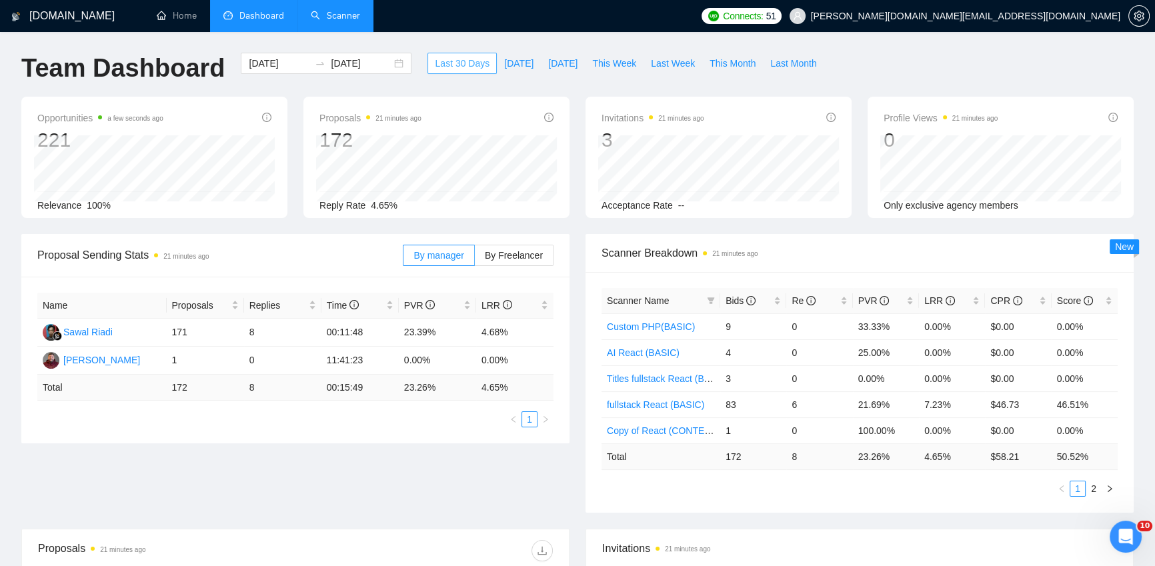
scroll to position [0, 0]
drag, startPoint x: 195, startPoint y: 334, endPoint x: 169, endPoint y: 333, distance: 26.7
click at [169, 333] on td "171" at bounding box center [205, 333] width 77 height 28
drag, startPoint x: 262, startPoint y: 332, endPoint x: 246, endPoint y: 332, distance: 16.0
click at [246, 332] on td "8" at bounding box center [282, 333] width 77 height 28
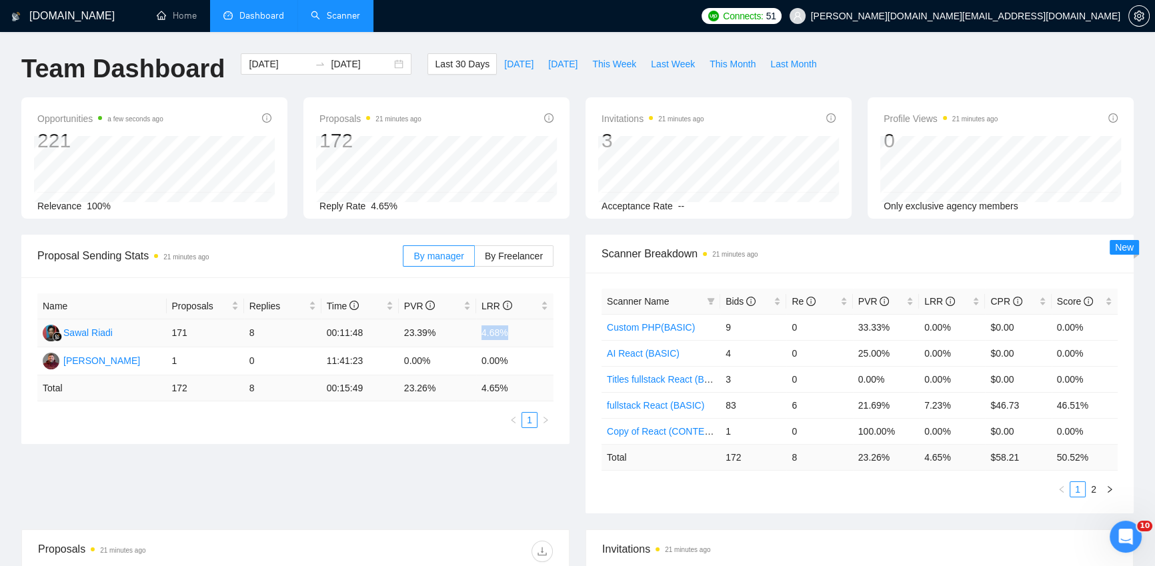
drag, startPoint x: 485, startPoint y: 334, endPoint x: 512, endPoint y: 333, distance: 26.7
click at [512, 333] on td "4.68%" at bounding box center [514, 333] width 77 height 28
drag, startPoint x: 922, startPoint y: 406, endPoint x: 956, endPoint y: 406, distance: 34.7
click at [956, 406] on td "7.23%" at bounding box center [952, 405] width 66 height 26
drag, startPoint x: 478, startPoint y: 332, endPoint x: 520, endPoint y: 331, distance: 42.0
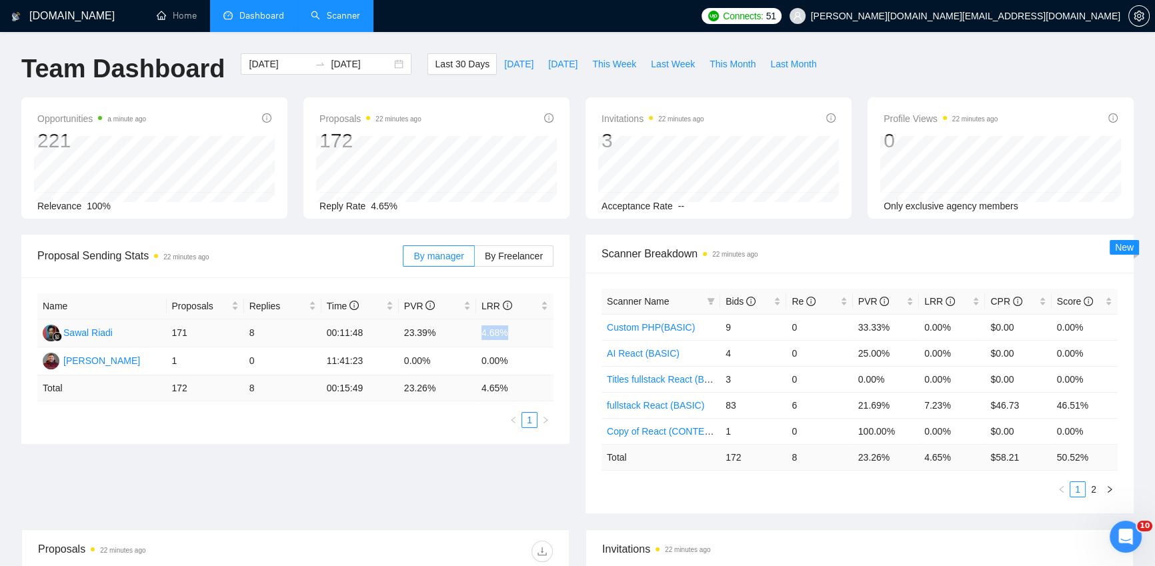
click at [520, 331] on td "4.68%" at bounding box center [514, 333] width 77 height 28
click at [342, 18] on link "Scanner" at bounding box center [335, 15] width 49 height 11
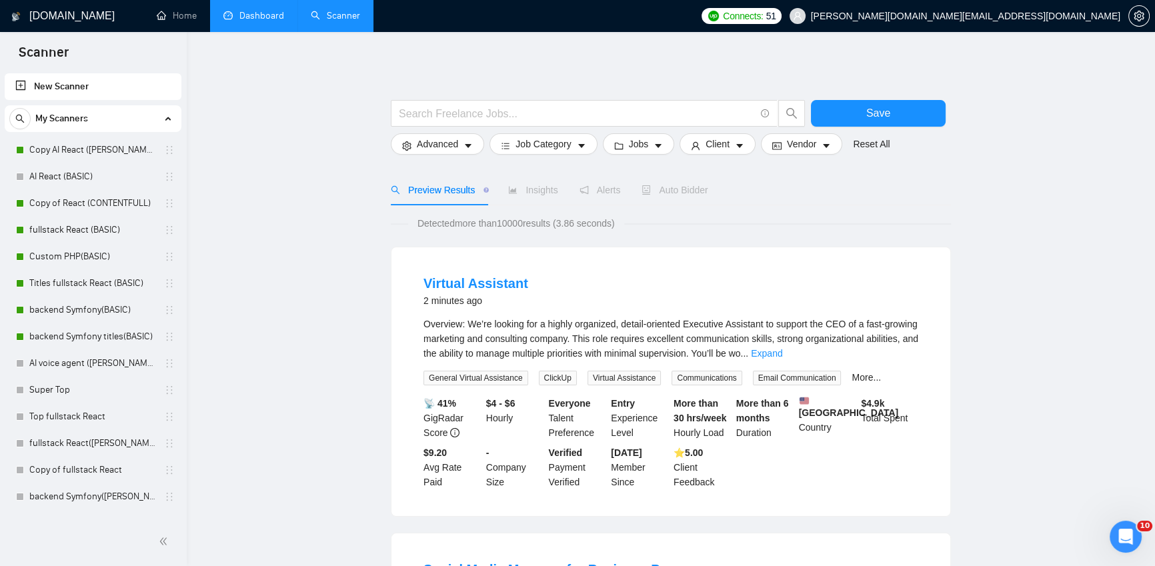
click at [263, 20] on link "Dashboard" at bounding box center [253, 15] width 61 height 11
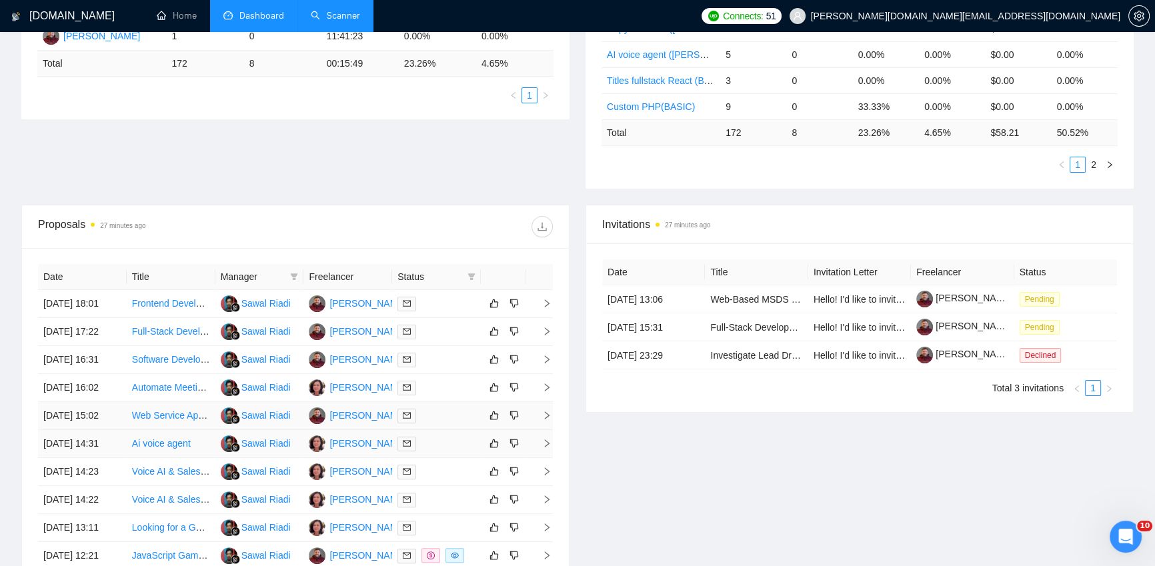
scroll to position [524, 0]
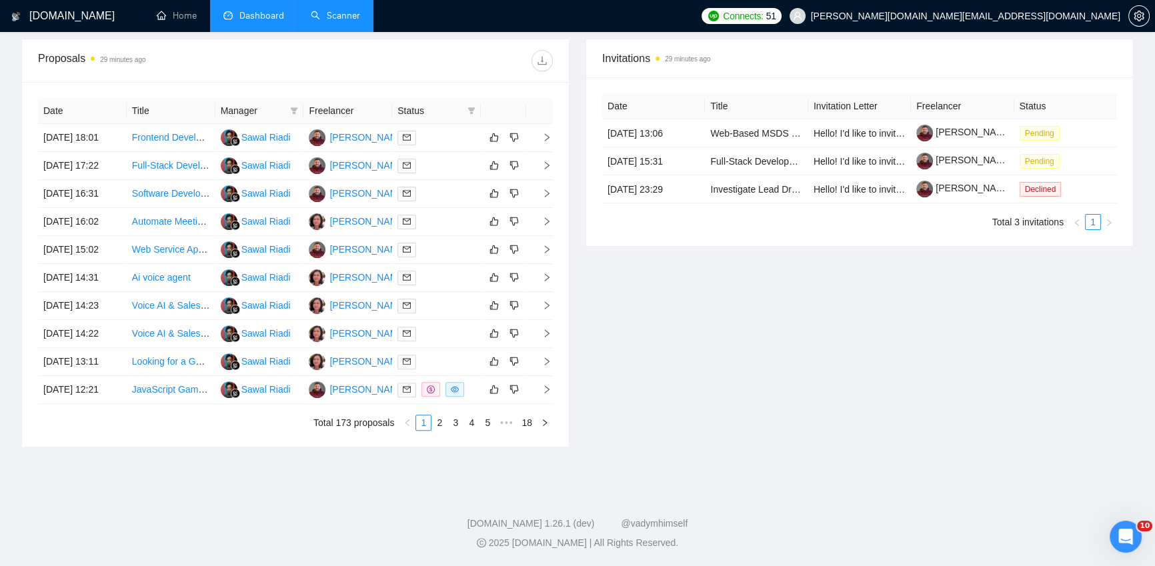
click at [767, 309] on div "Invitations 29 minutes ago Date Title Invitation Letter Freelancer Status [DATE…" at bounding box center [860, 243] width 564 height 409
click at [681, 333] on div "Invitations an hour ago Date Title Invitation Letter Freelancer Status [DATE] 1…" at bounding box center [860, 243] width 564 height 409
click at [541, 455] on div "Proposals an hour ago Date Title Manager Freelancer Status [DATE] 18:01 Fronten…" at bounding box center [577, 251] width 1129 height 425
click at [578, 117] on div "Invitations an hour ago Date Title Invitation Letter Freelancer Status [DATE] 1…" at bounding box center [860, 243] width 564 height 409
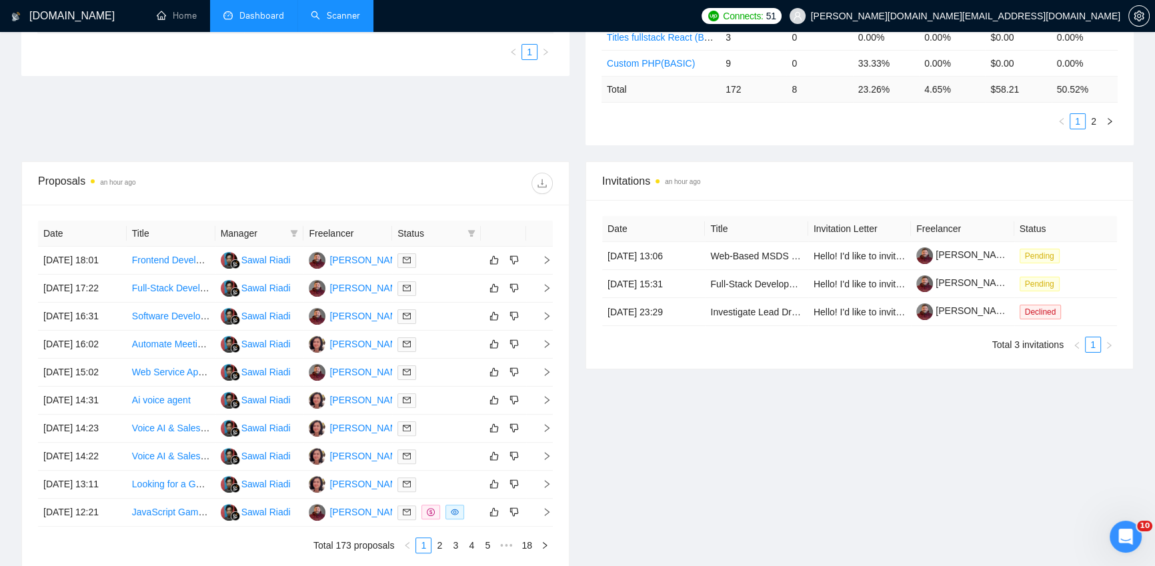
scroll to position [355, 0]
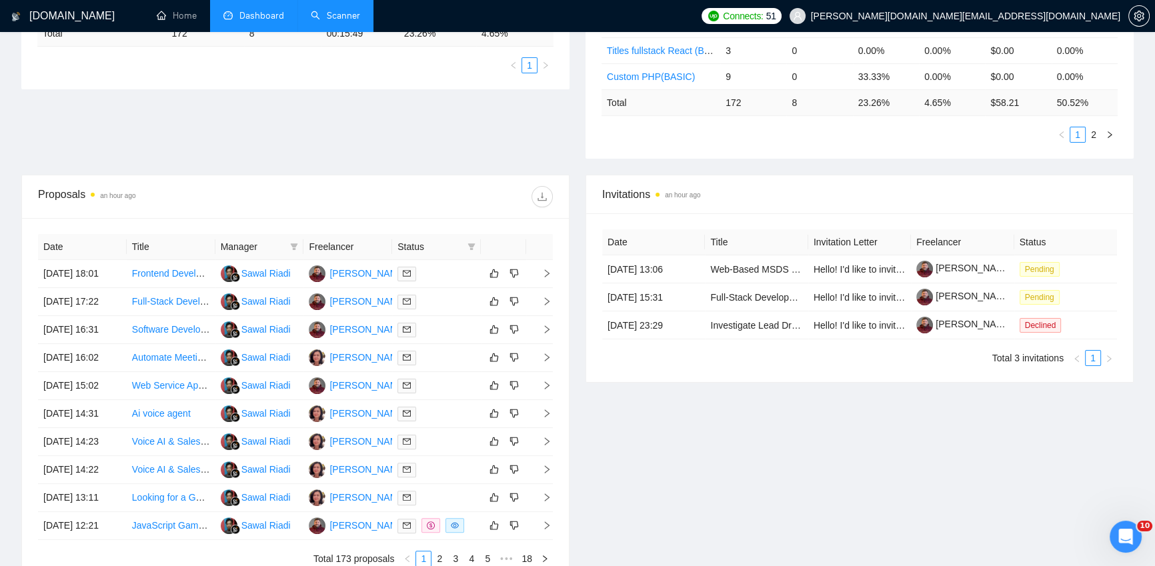
click at [528, 119] on div "Proposal Sending Stats an hour ago By manager By Freelancer Name Proposals Repl…" at bounding box center [577, 27] width 1129 height 295
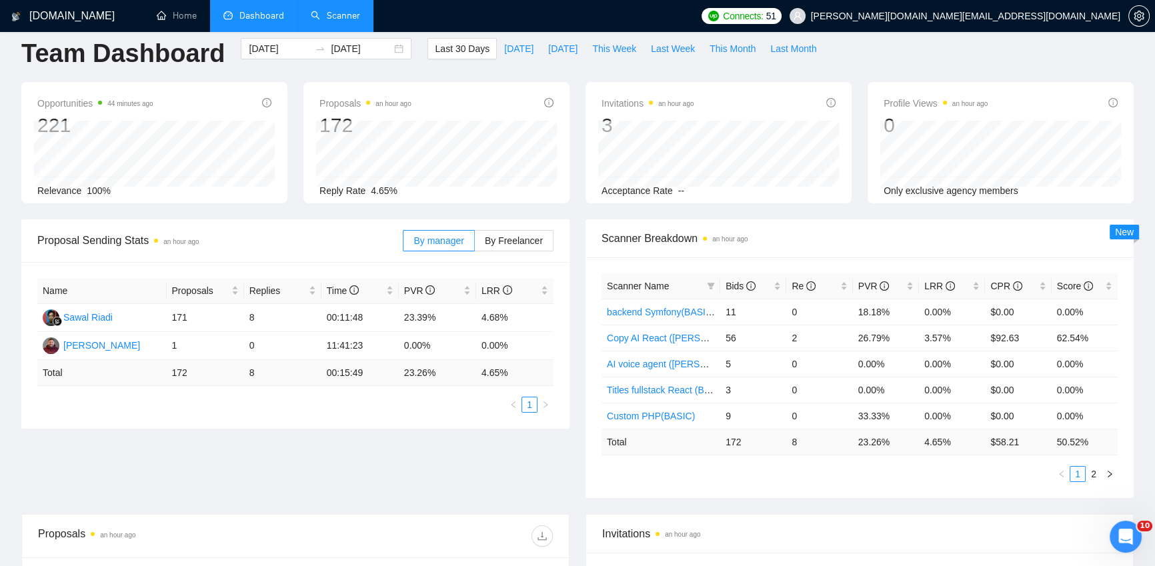
scroll to position [0, 0]
